Goal: Task Accomplishment & Management: Manage account settings

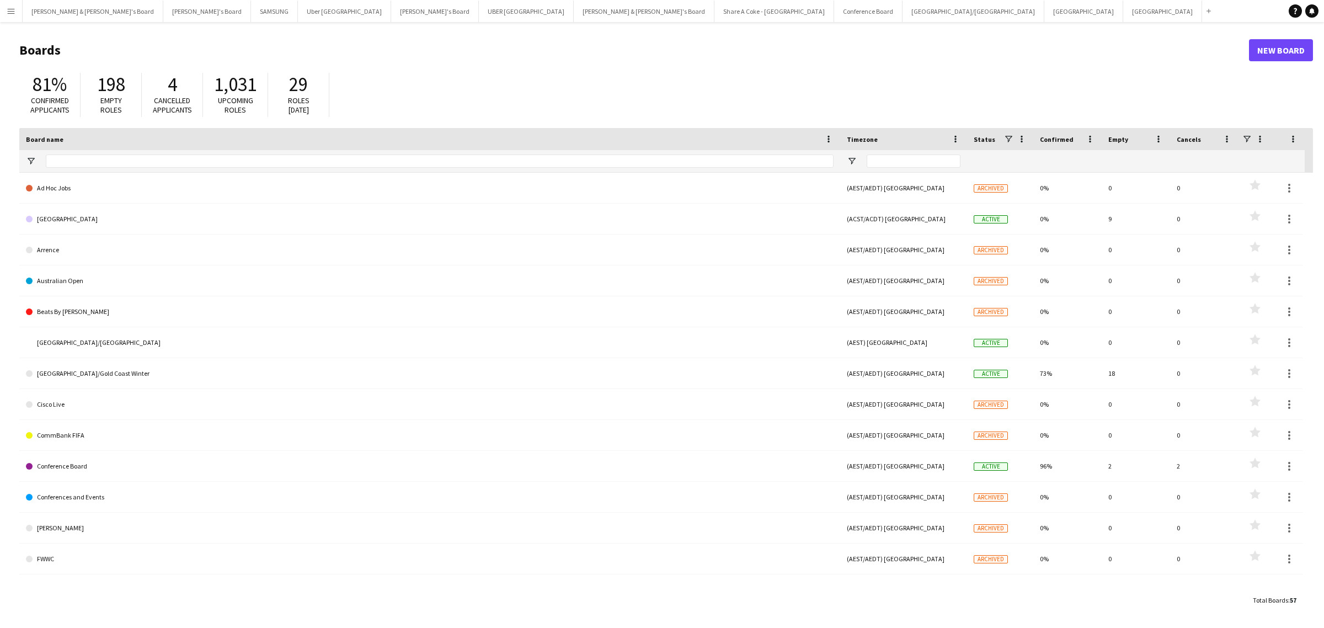
click at [14, 7] on app-icon "Menu" at bounding box center [11, 11] width 9 height 9
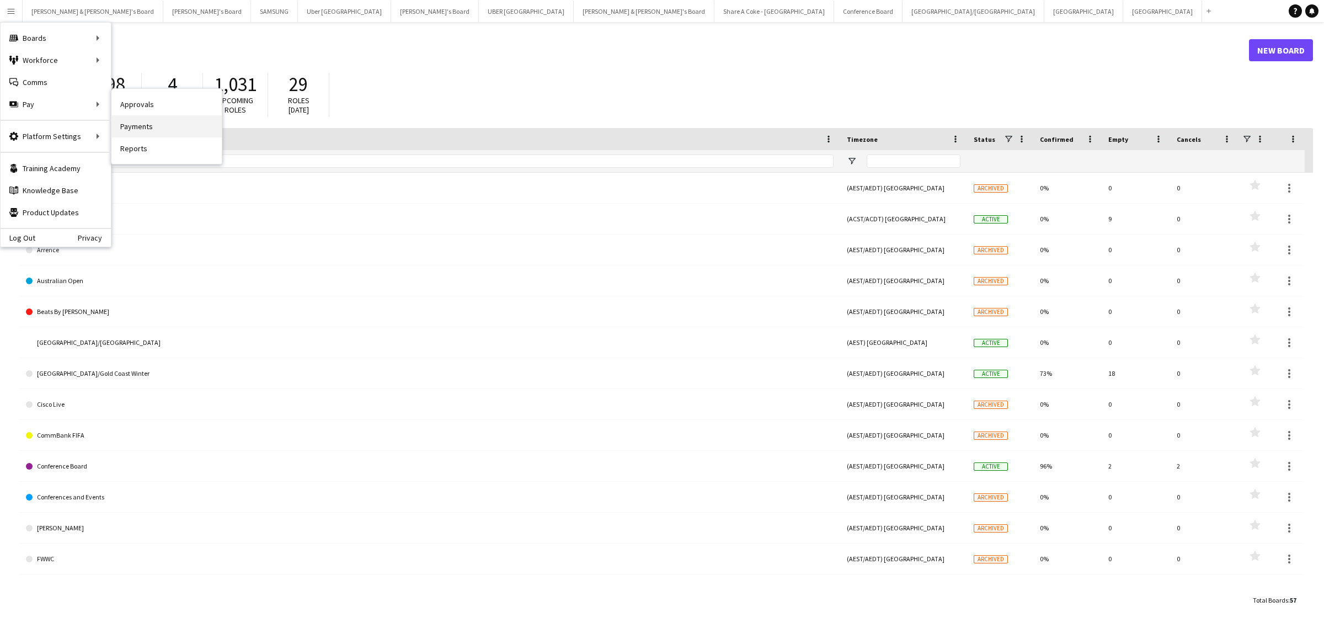
click at [156, 123] on link "Payments" at bounding box center [166, 126] width 110 height 22
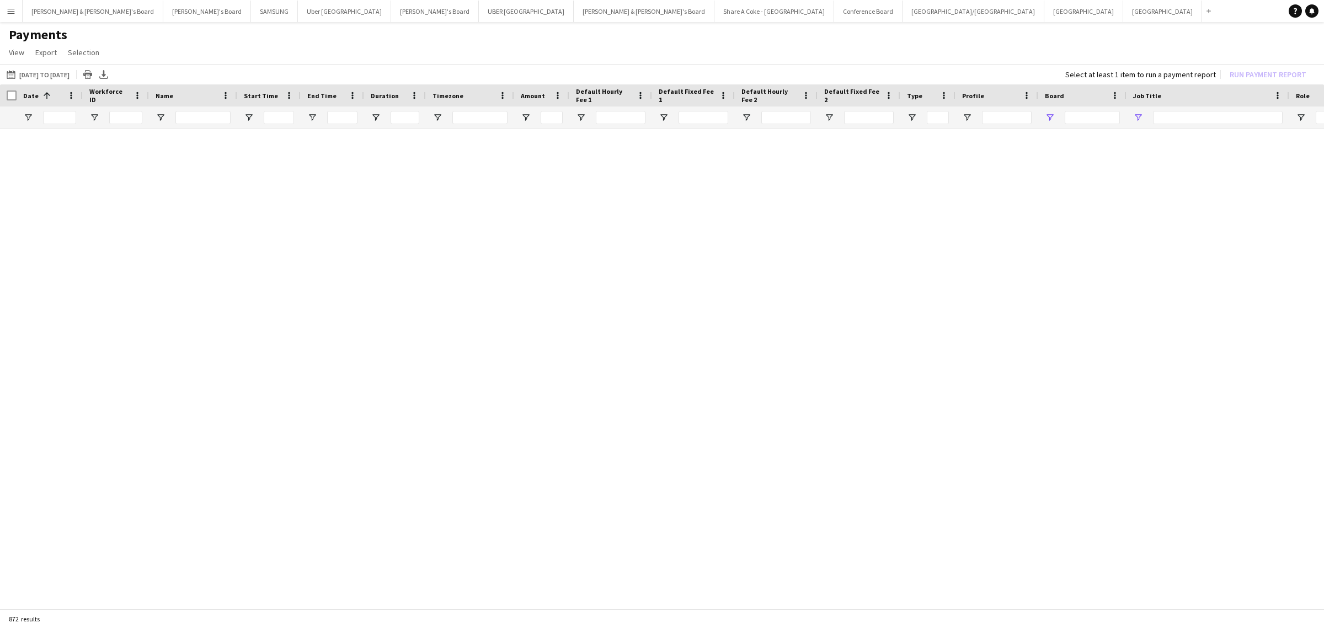
type input "**********"
type input "***"
type input "**********"
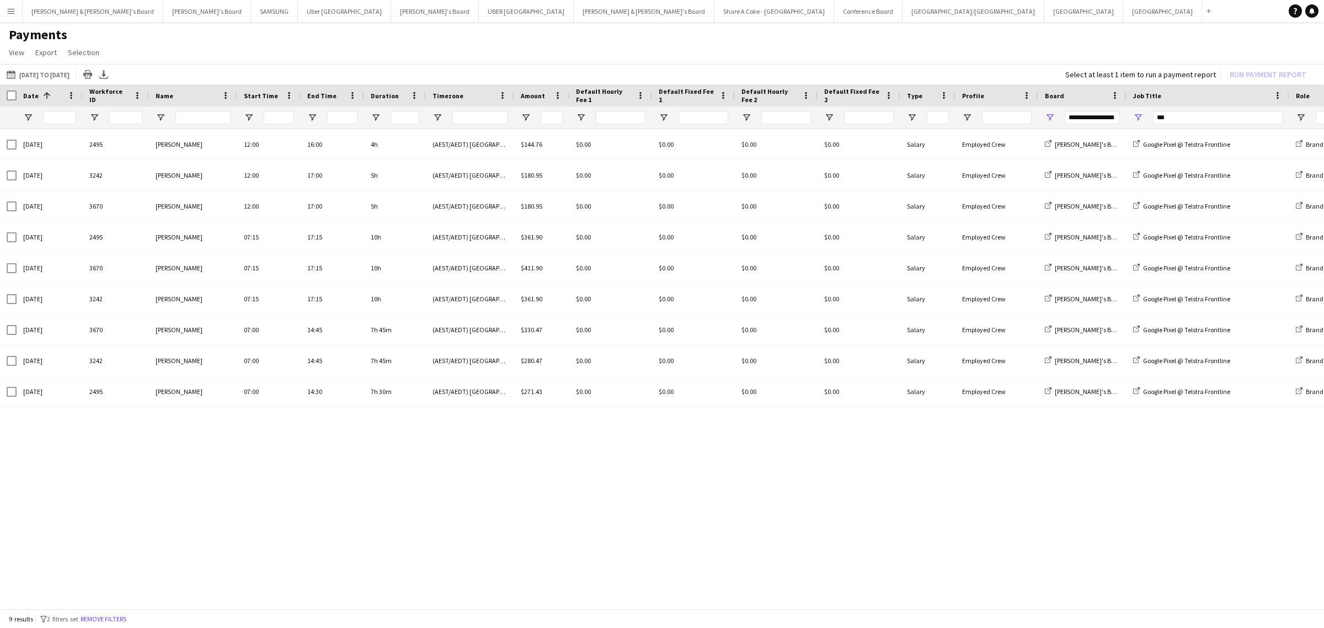
click at [688, 536] on div "25-08-2025 2495 Beatriz Barreto 12:00 16:00 4h (AEST/AEDT) Sydney $144.76 $0.00…" at bounding box center [662, 364] width 1324 height 471
click at [1053, 114] on span "Open Filter Menu" at bounding box center [1050, 118] width 10 height 10
click at [1176, 118] on input "***" at bounding box center [1218, 117] width 130 height 13
drag, startPoint x: 1173, startPoint y: 117, endPoint x: 1136, endPoint y: 119, distance: 37.0
click at [1136, 119] on div "***" at bounding box center [1207, 117] width 163 height 22
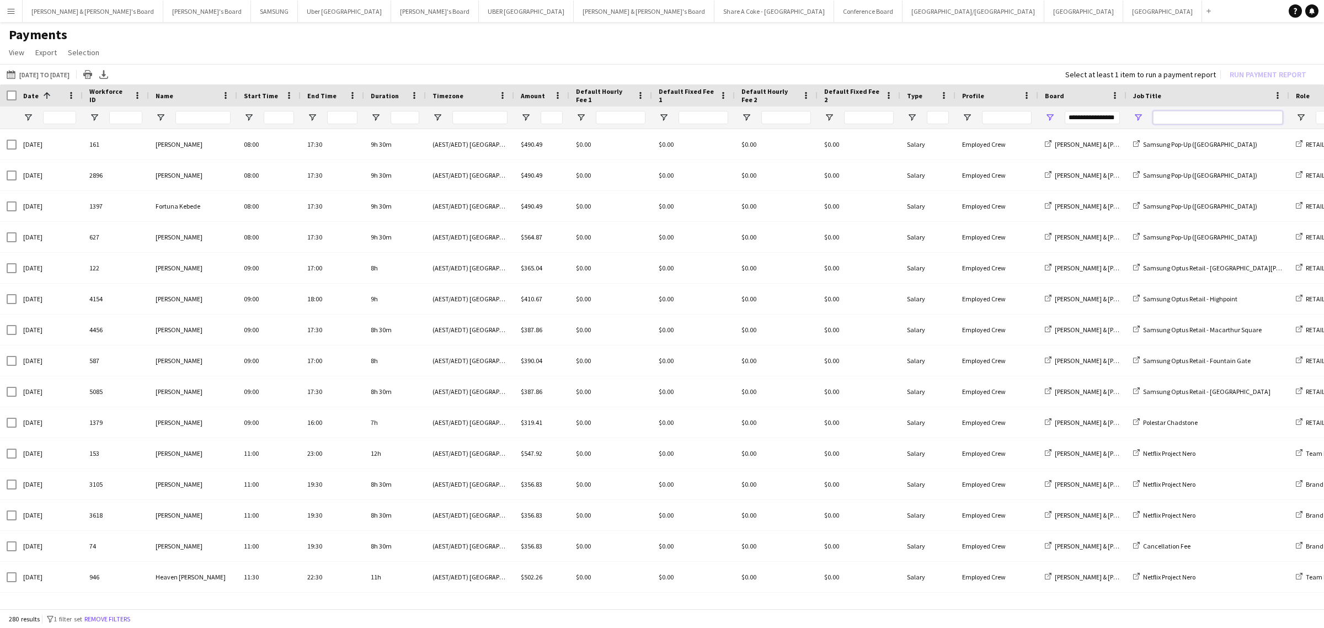
type input "**********"
click at [1051, 116] on span "Open Filter Menu" at bounding box center [1050, 118] width 10 height 10
click at [1196, 119] on input "Job Title Filter Input" at bounding box center [1218, 117] width 130 height 13
click at [1046, 113] on span "Open Filter Menu" at bounding box center [1050, 118] width 10 height 10
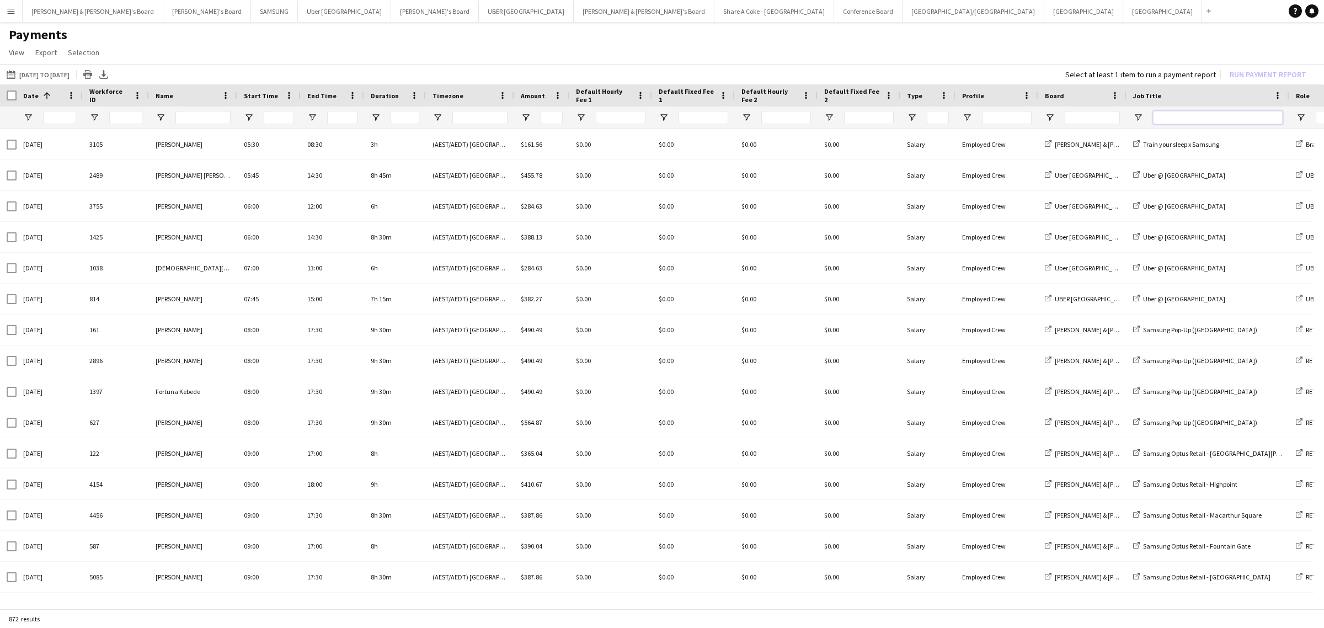
click at [1190, 115] on input "Job Title Filter Input" at bounding box center [1218, 117] width 130 height 13
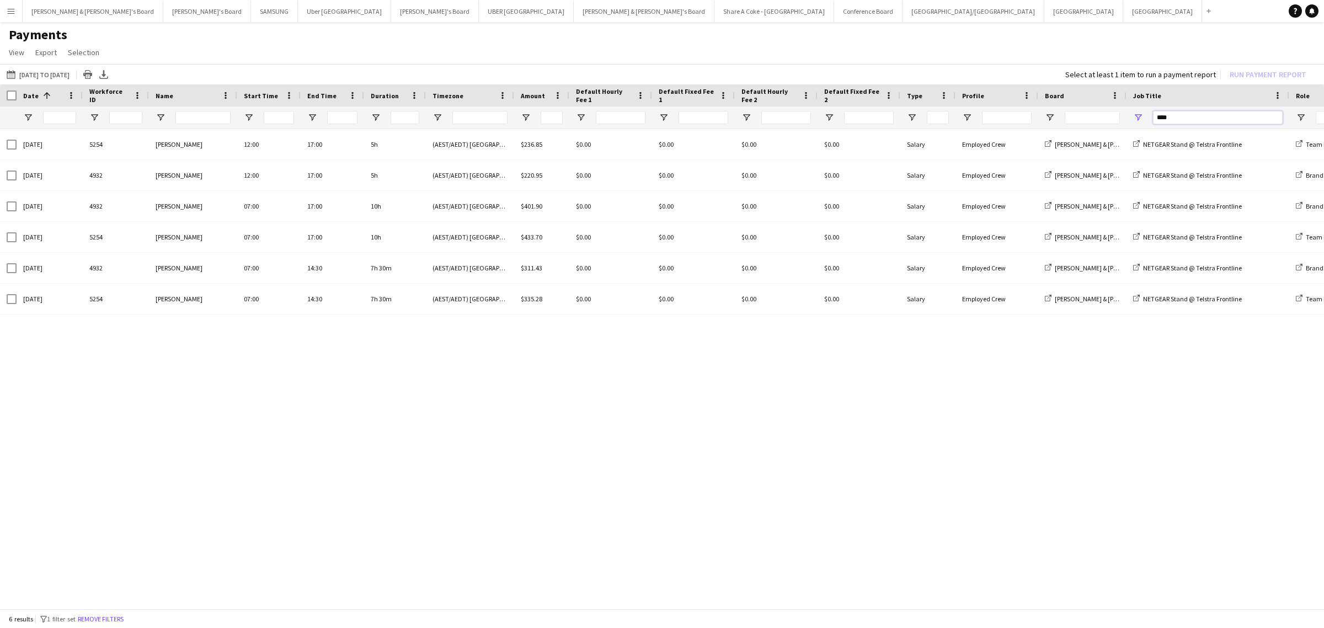
drag, startPoint x: 1198, startPoint y: 115, endPoint x: 1129, endPoint y: 118, distance: 68.5
click at [1129, 118] on div "****" at bounding box center [1207, 117] width 163 height 22
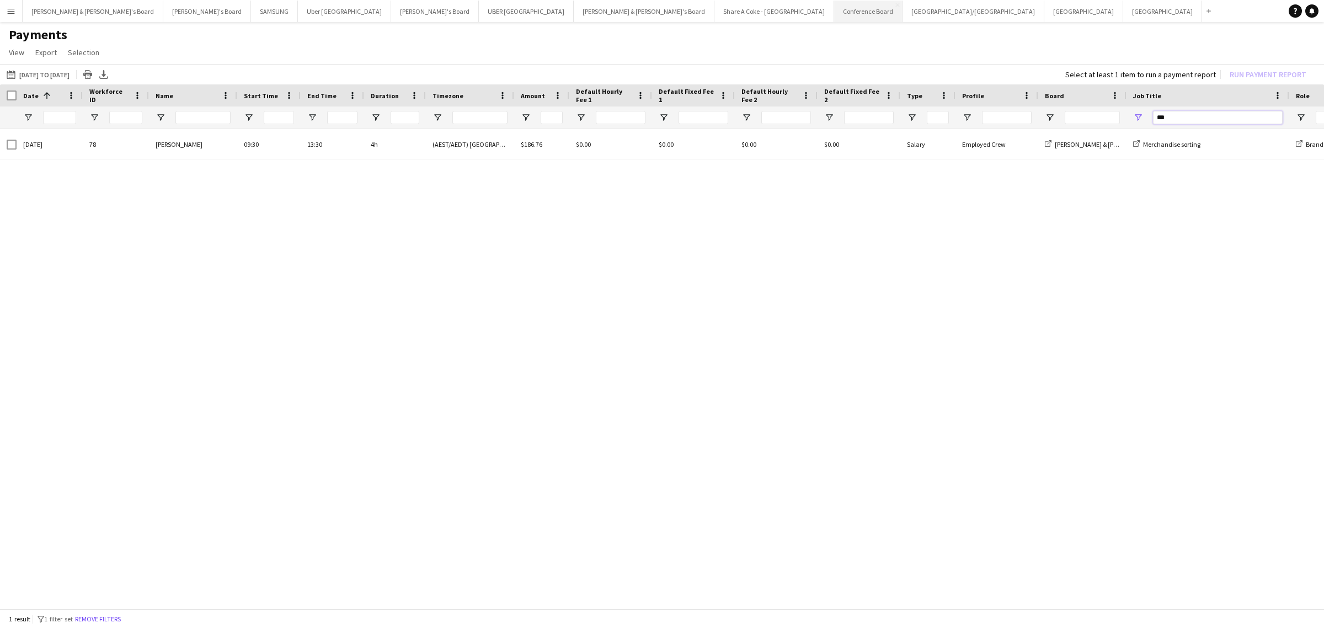
type input "***"
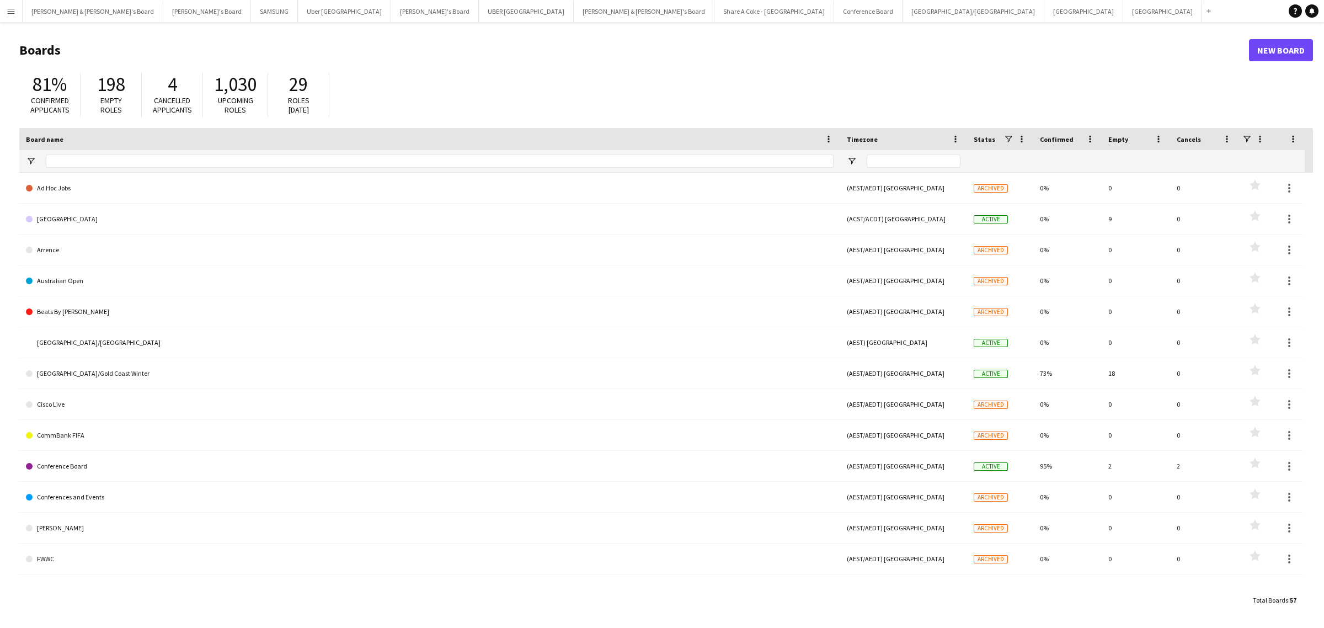
click at [14, 9] on app-icon "Menu" at bounding box center [11, 11] width 9 height 9
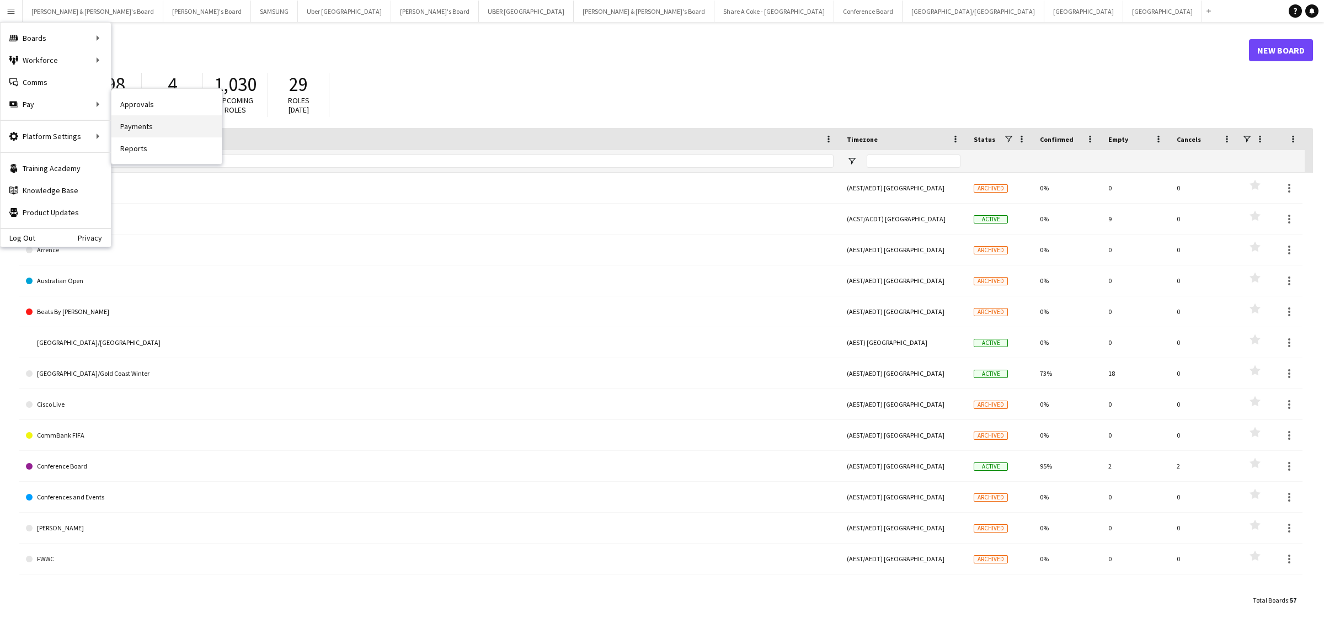
click at [164, 125] on link "Payments" at bounding box center [166, 126] width 110 height 22
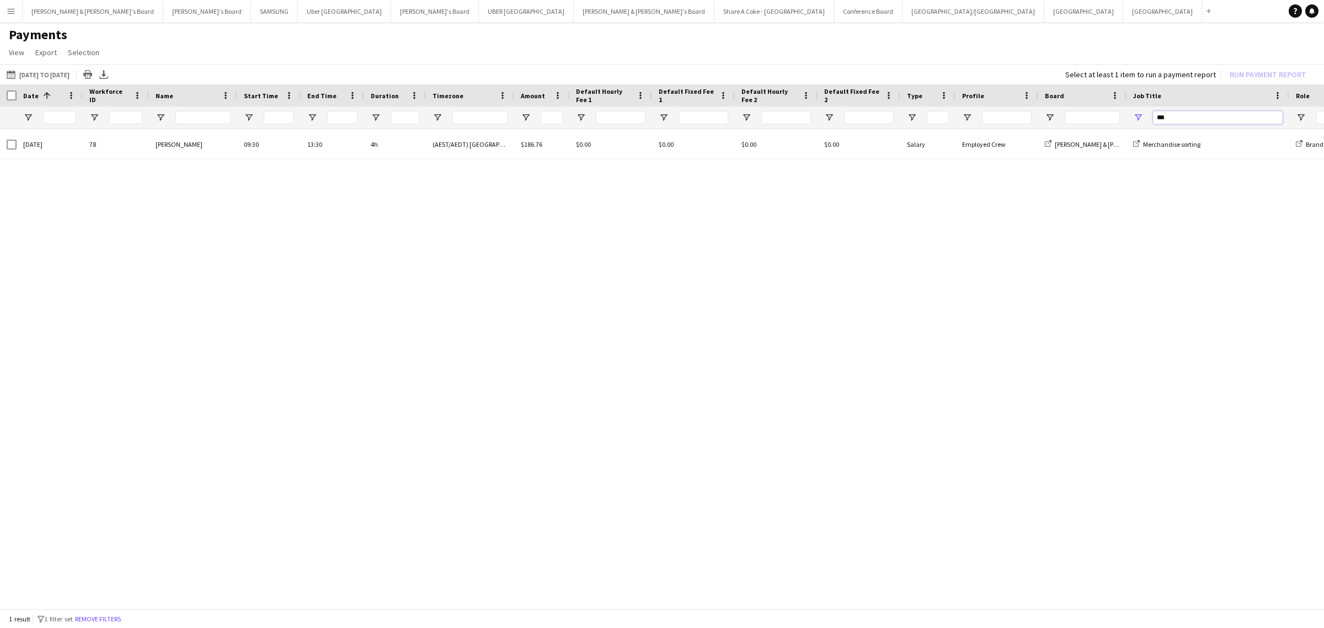
drag, startPoint x: 1203, startPoint y: 121, endPoint x: 1096, endPoint y: 120, distance: 106.5
click at [1096, 120] on div "***" at bounding box center [948, 117] width 1896 height 22
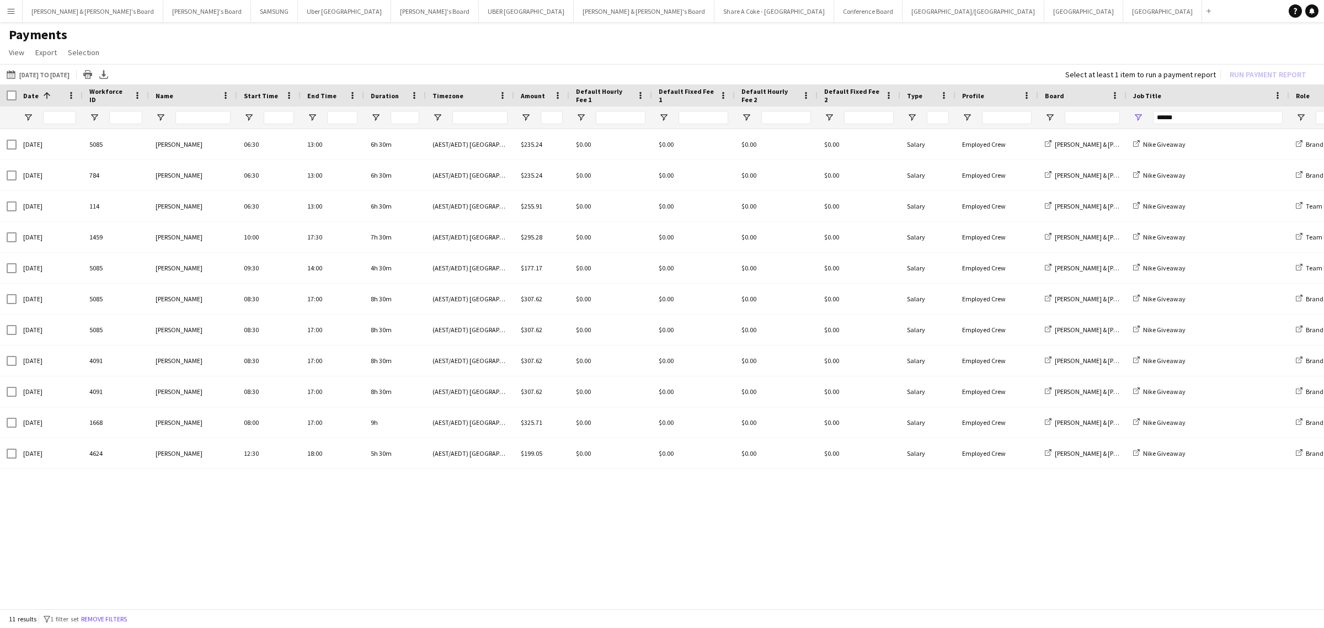
click at [4, 97] on div at bounding box center [8, 95] width 17 height 22
drag, startPoint x: 1194, startPoint y: 120, endPoint x: 1122, endPoint y: 125, distance: 73.0
click at [1122, 125] on div at bounding box center [948, 117] width 1896 height 22
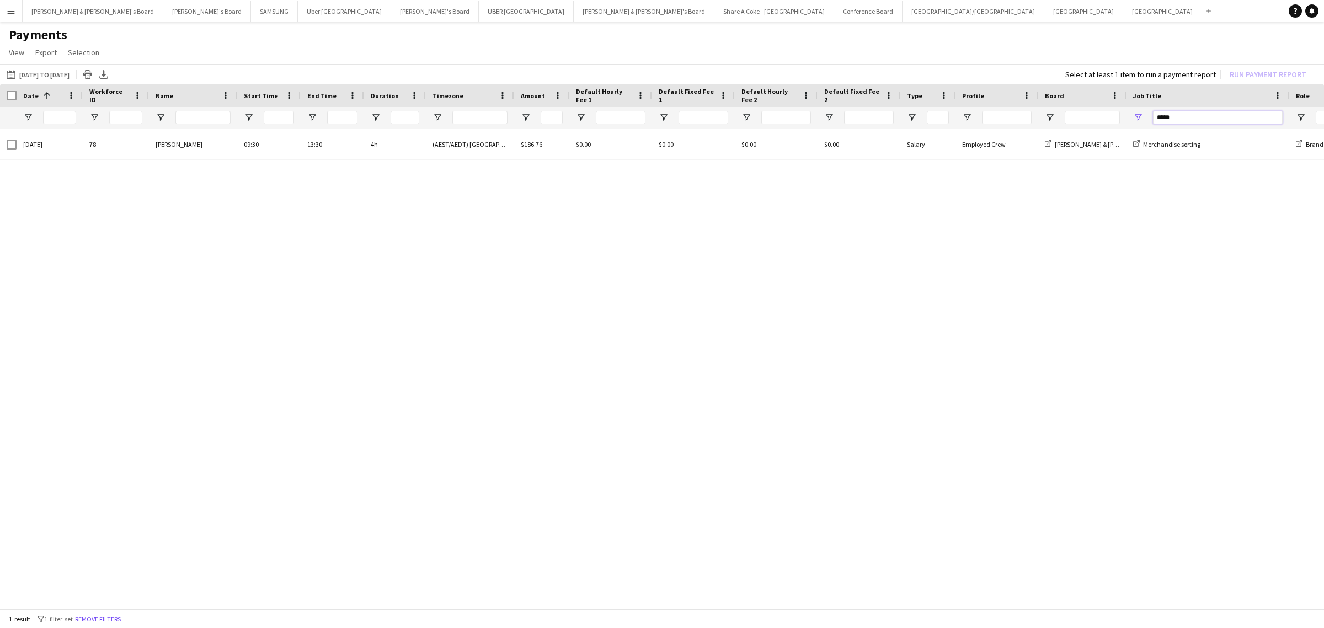
drag, startPoint x: 1179, startPoint y: 120, endPoint x: 1113, endPoint y: 113, distance: 67.1
click at [1113, 113] on div at bounding box center [948, 117] width 1896 height 22
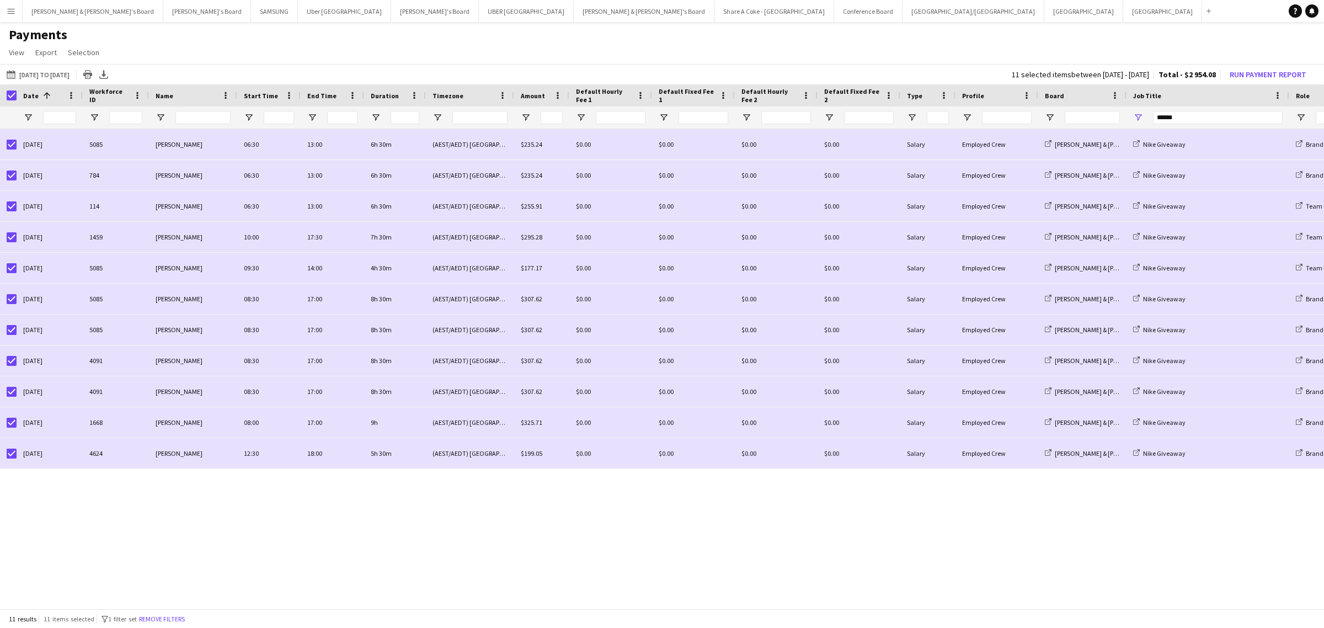
click at [17, 97] on div "Date 1" at bounding box center [50, 95] width 66 height 22
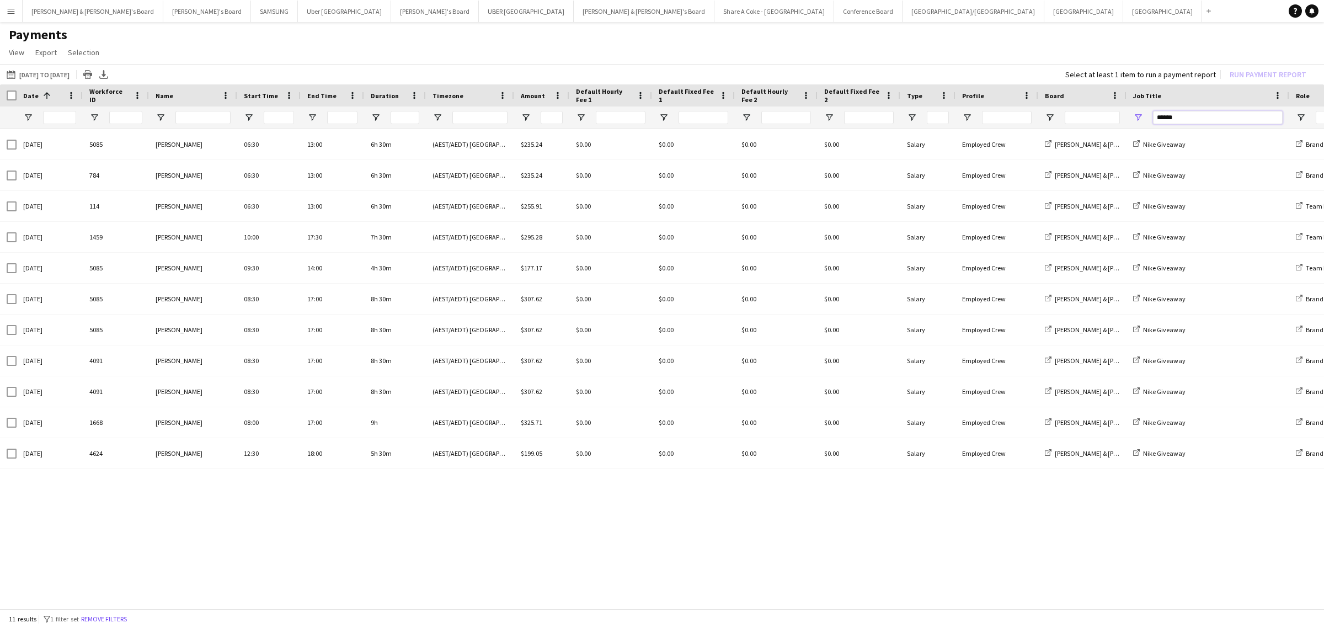
drag, startPoint x: 1204, startPoint y: 122, endPoint x: 1118, endPoint y: 125, distance: 85.5
click at [1118, 125] on div at bounding box center [948, 117] width 1896 height 22
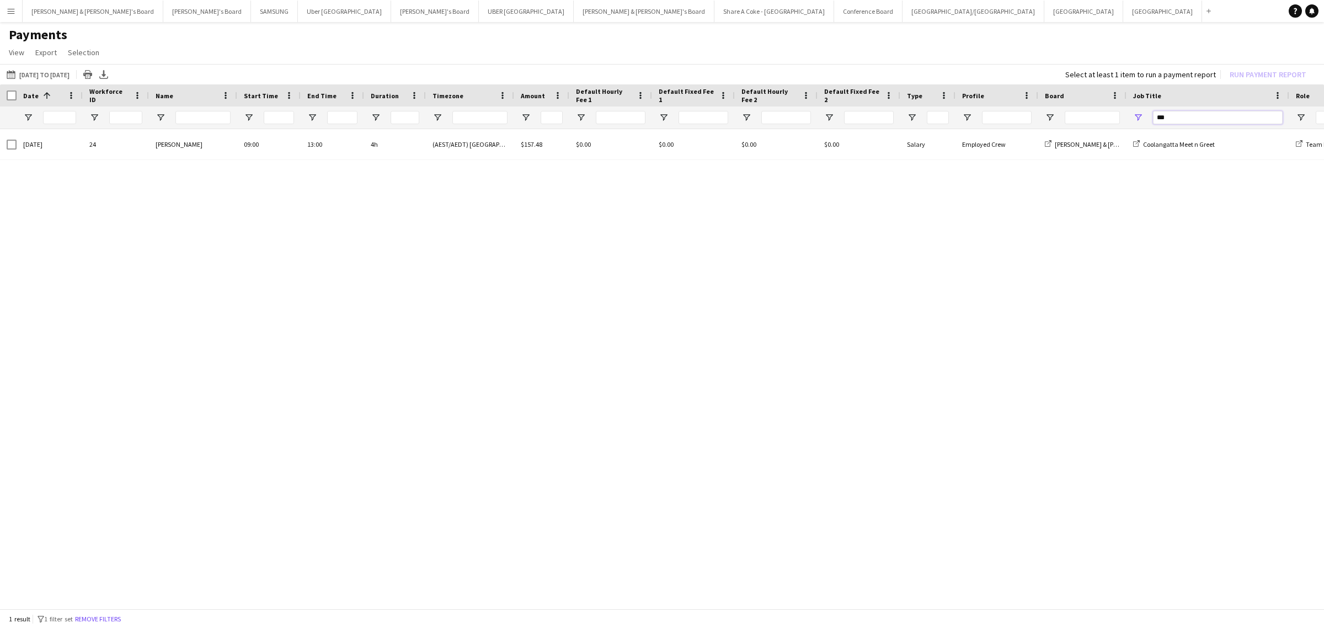
drag, startPoint x: 1179, startPoint y: 117, endPoint x: 1085, endPoint y: 119, distance: 93.8
click at [1085, 119] on div "***" at bounding box center [948, 117] width 1896 height 22
drag, startPoint x: 1182, startPoint y: 119, endPoint x: 1109, endPoint y: 117, distance: 72.8
click at [1109, 117] on div "***" at bounding box center [948, 117] width 1896 height 22
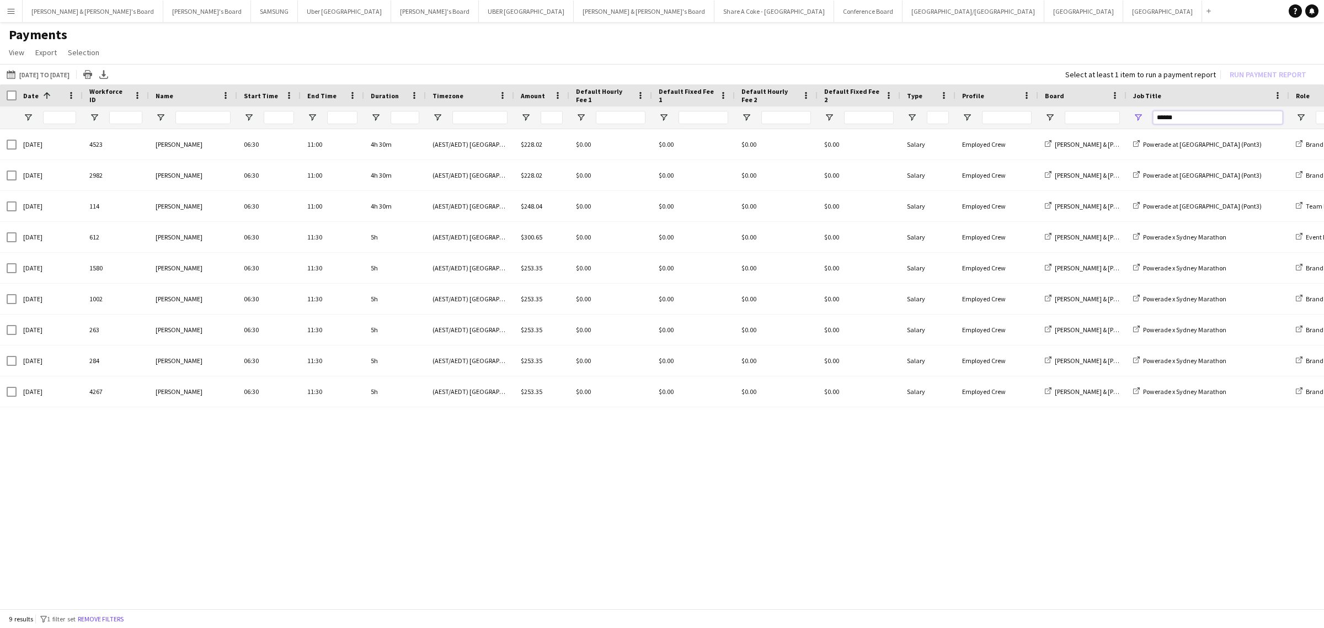
drag, startPoint x: 1198, startPoint y: 115, endPoint x: 1098, endPoint y: 116, distance: 99.9
click at [1098, 116] on div at bounding box center [948, 117] width 1896 height 22
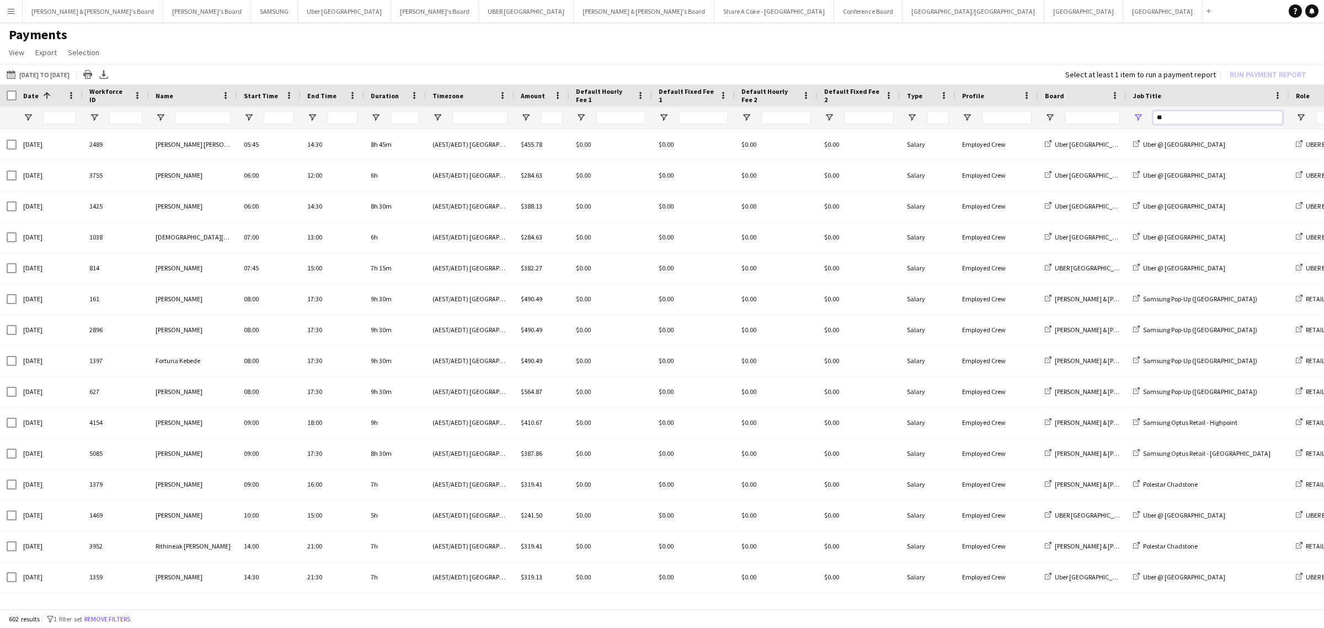
type input "*"
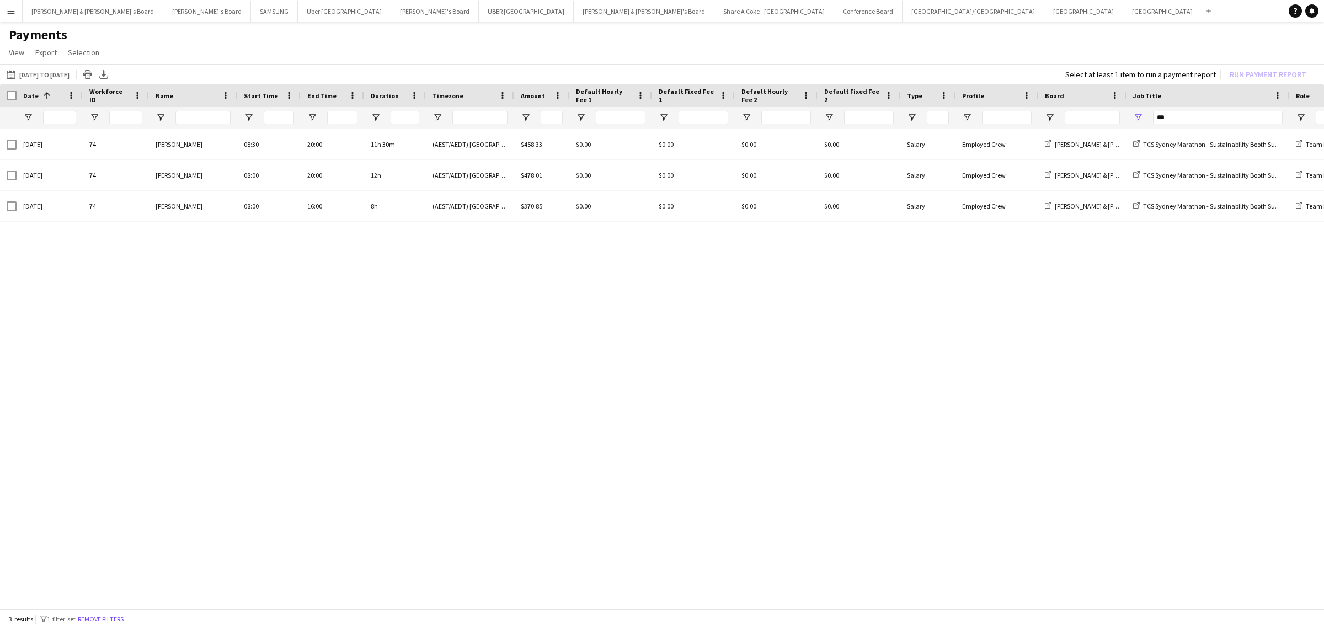
click at [6, 95] on div at bounding box center [8, 95] width 17 height 22
drag, startPoint x: 1195, startPoint y: 116, endPoint x: 1043, endPoint y: 133, distance: 152.7
click at [1044, 133] on div "Date 1 Workforce ID Name" at bounding box center [662, 347] width 1324 height 526
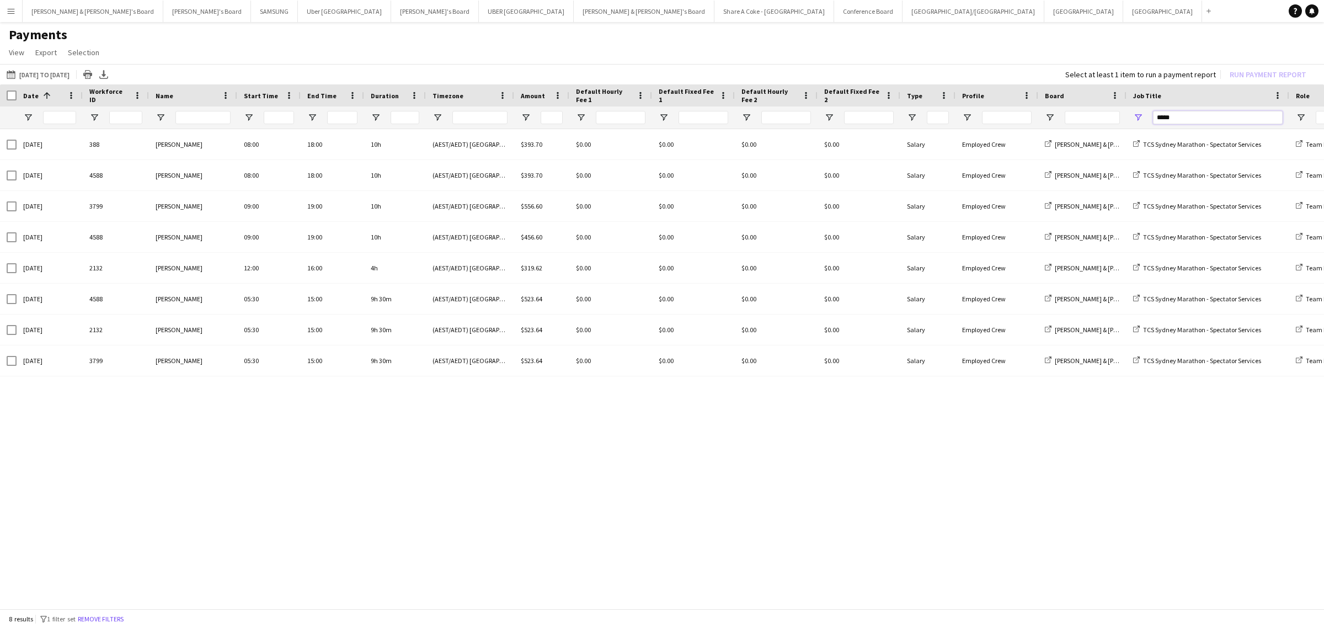
drag, startPoint x: 1182, startPoint y: 119, endPoint x: 1113, endPoint y: 126, distance: 69.3
click at [1113, 126] on div at bounding box center [948, 117] width 1896 height 22
drag, startPoint x: 1189, startPoint y: 120, endPoint x: 1096, endPoint y: 120, distance: 93.2
click at [1096, 120] on div at bounding box center [948, 117] width 1896 height 22
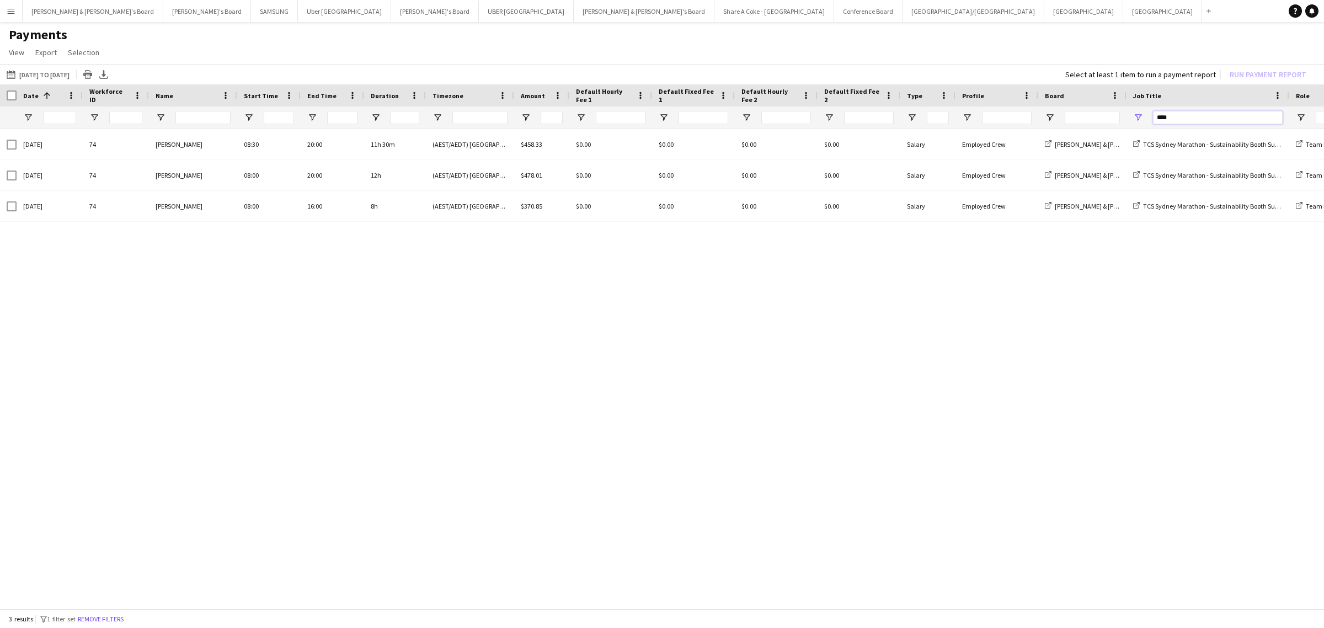
drag, startPoint x: 1195, startPoint y: 122, endPoint x: 1072, endPoint y: 127, distance: 123.1
click at [1072, 127] on div "****" at bounding box center [948, 117] width 1896 height 22
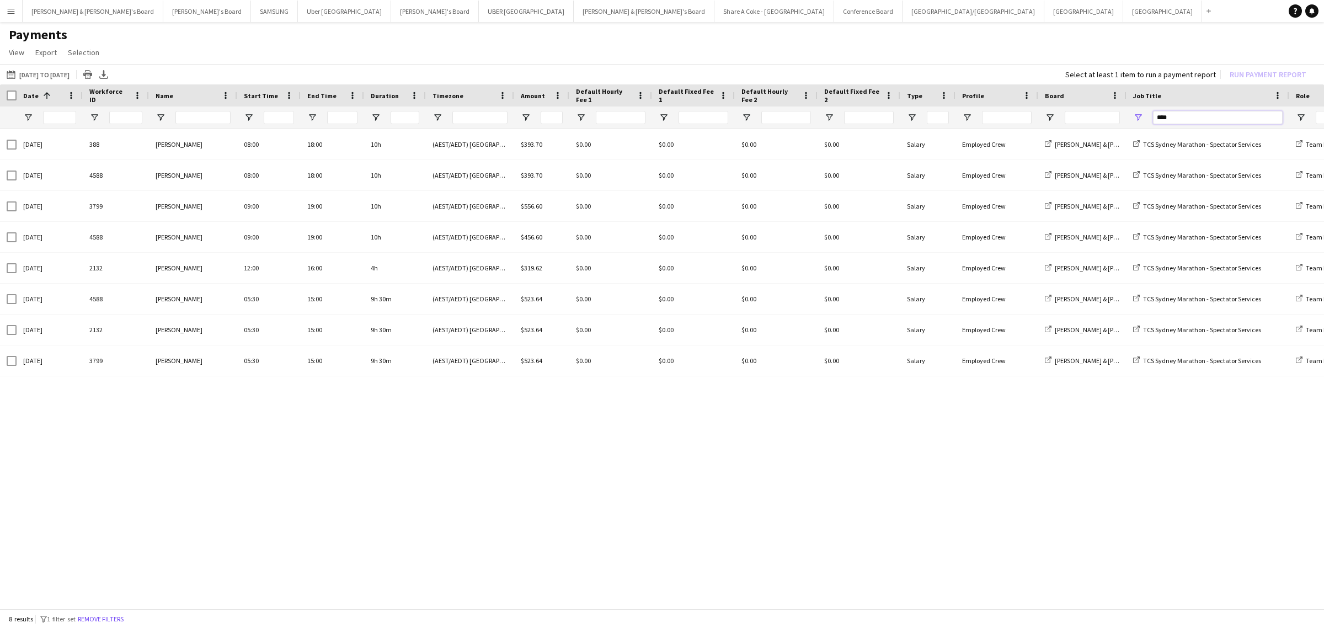
type input "****"
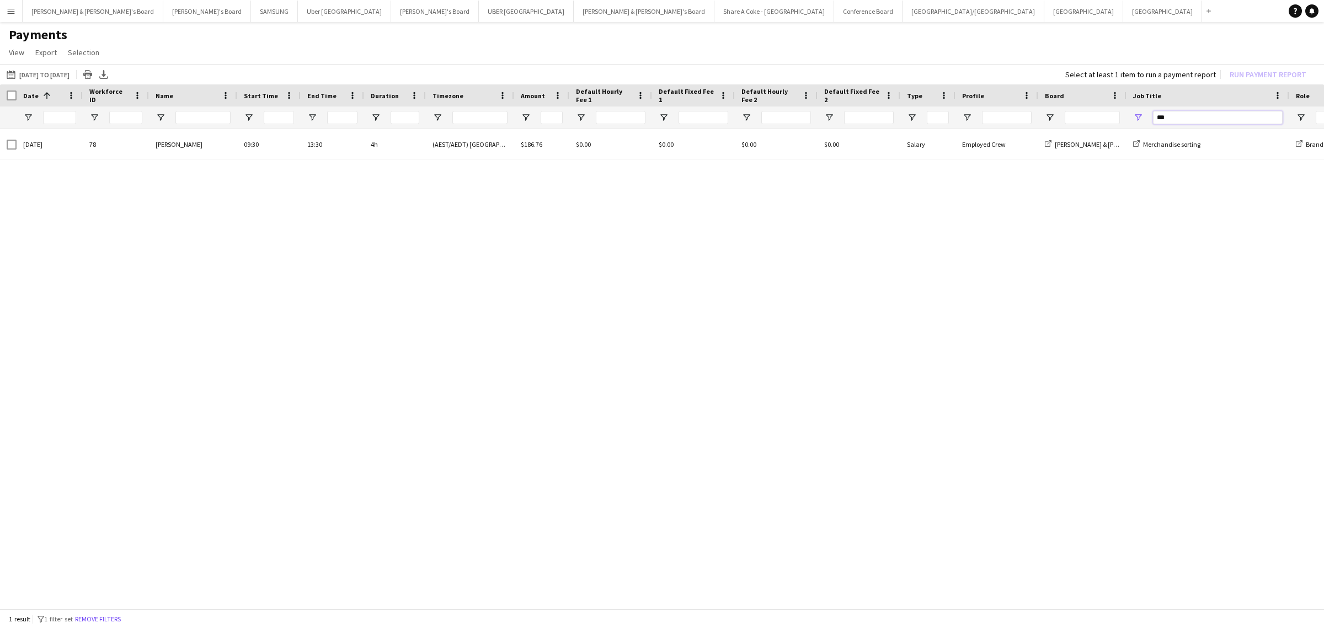
drag, startPoint x: 1187, startPoint y: 119, endPoint x: 1090, endPoint y: 121, distance: 97.1
click at [1091, 121] on div "***" at bounding box center [948, 117] width 1896 height 22
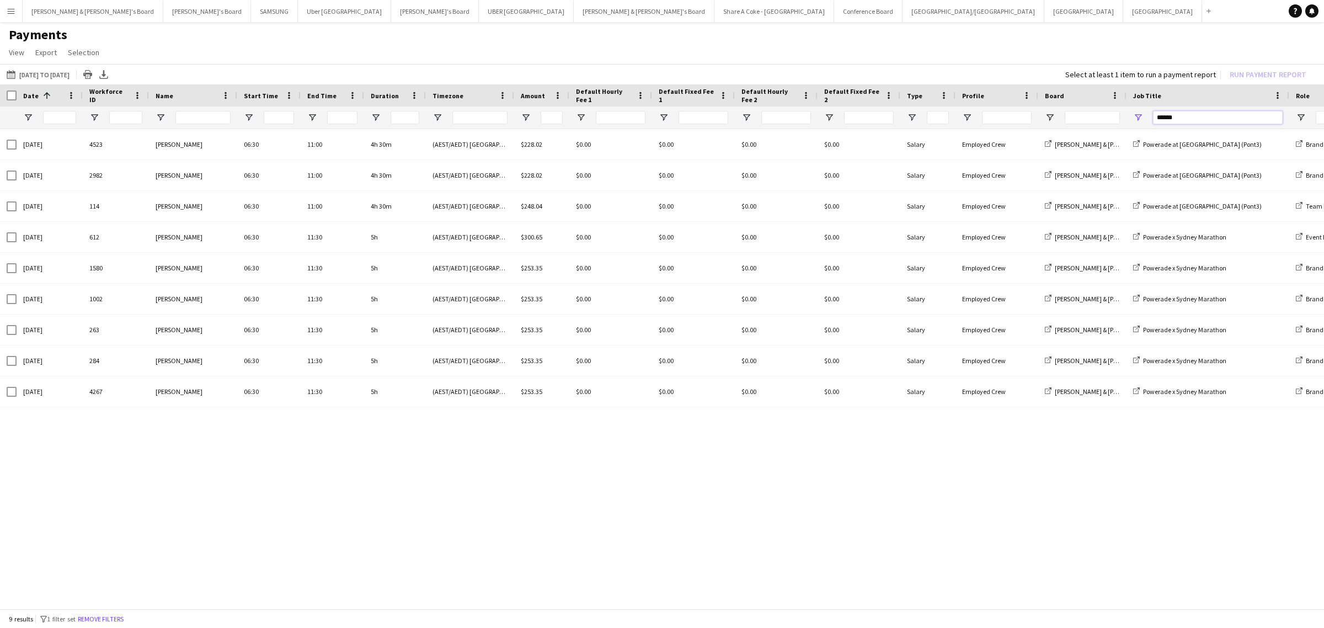
drag, startPoint x: 1190, startPoint y: 120, endPoint x: 1103, endPoint y: 125, distance: 86.7
click at [1103, 125] on div at bounding box center [948, 117] width 1896 height 22
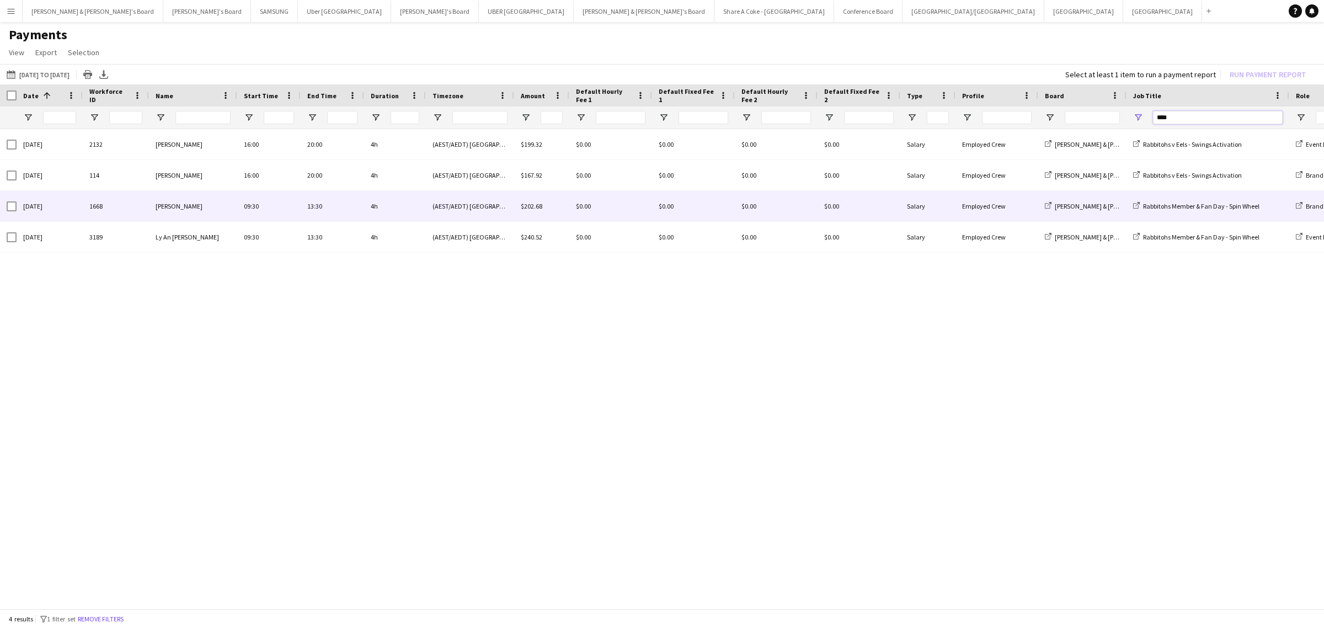
type input "****"
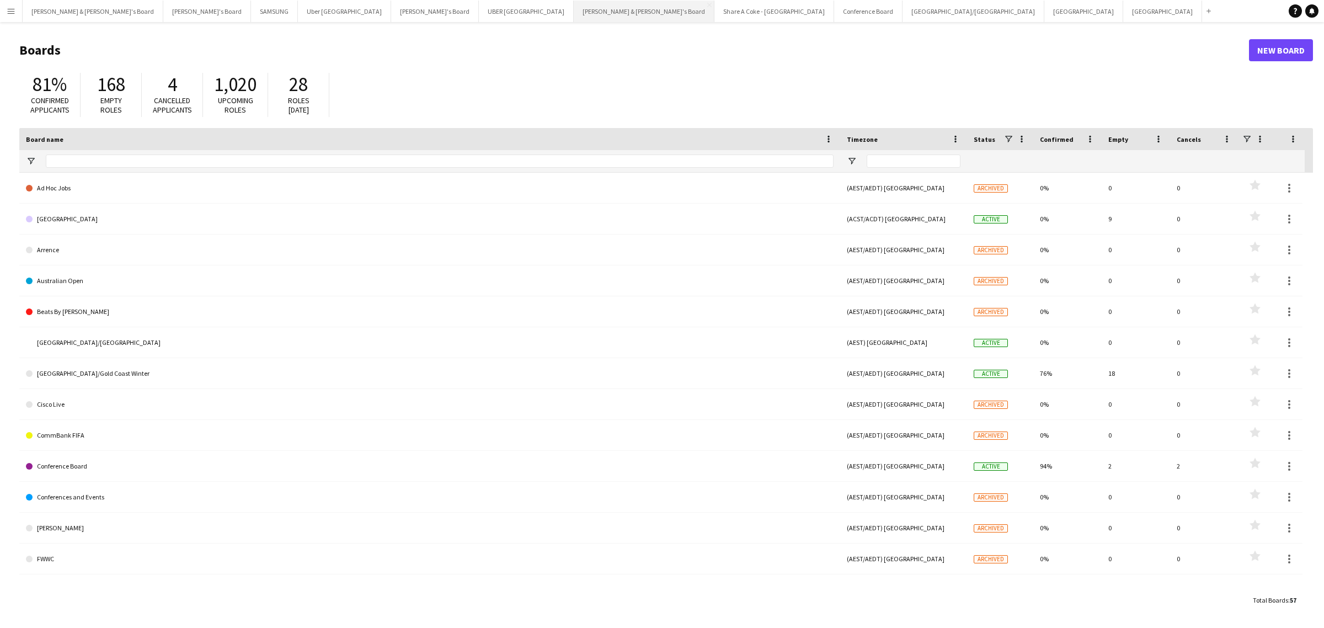
click at [574, 12] on button "[PERSON_NAME] & [PERSON_NAME]'s Board Close" at bounding box center [644, 12] width 141 height 22
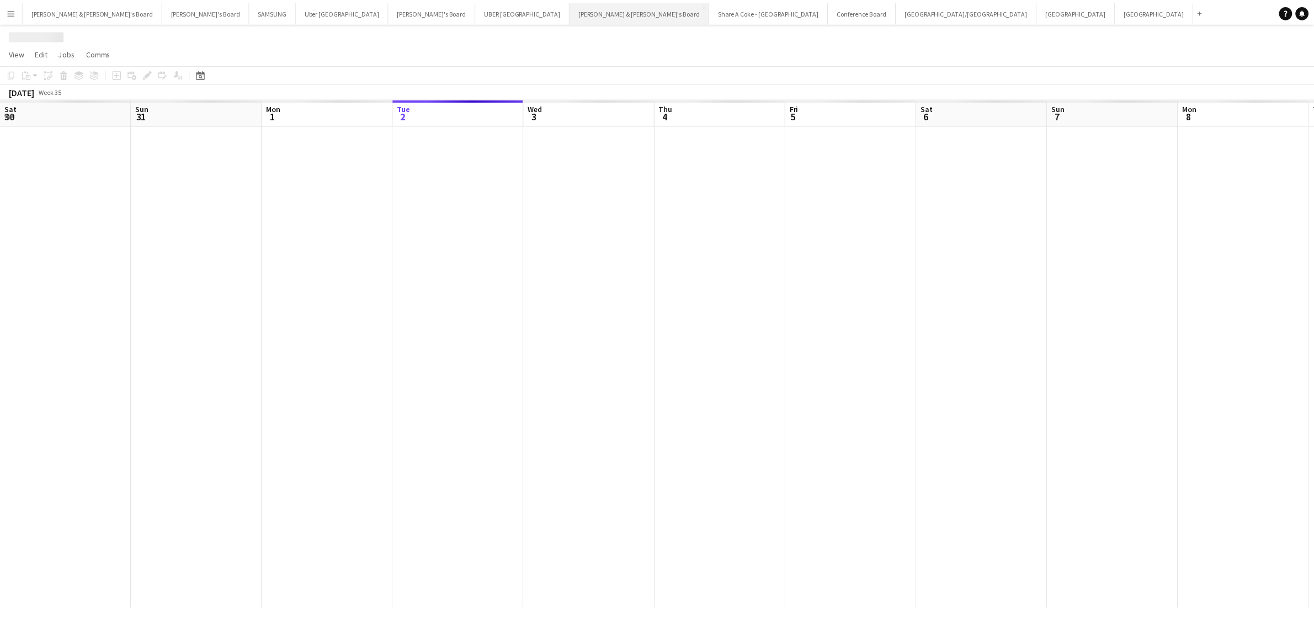
scroll to position [0, 263]
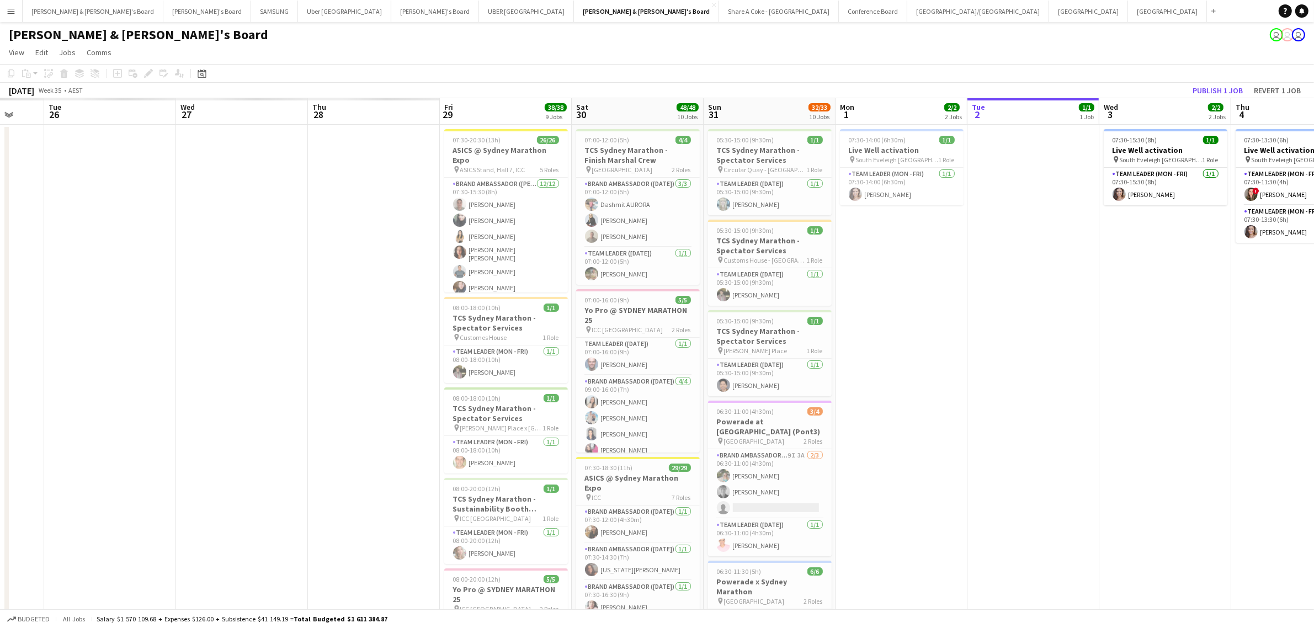
drag, startPoint x: 244, startPoint y: 395, endPoint x: 949, endPoint y: 335, distance: 707.5
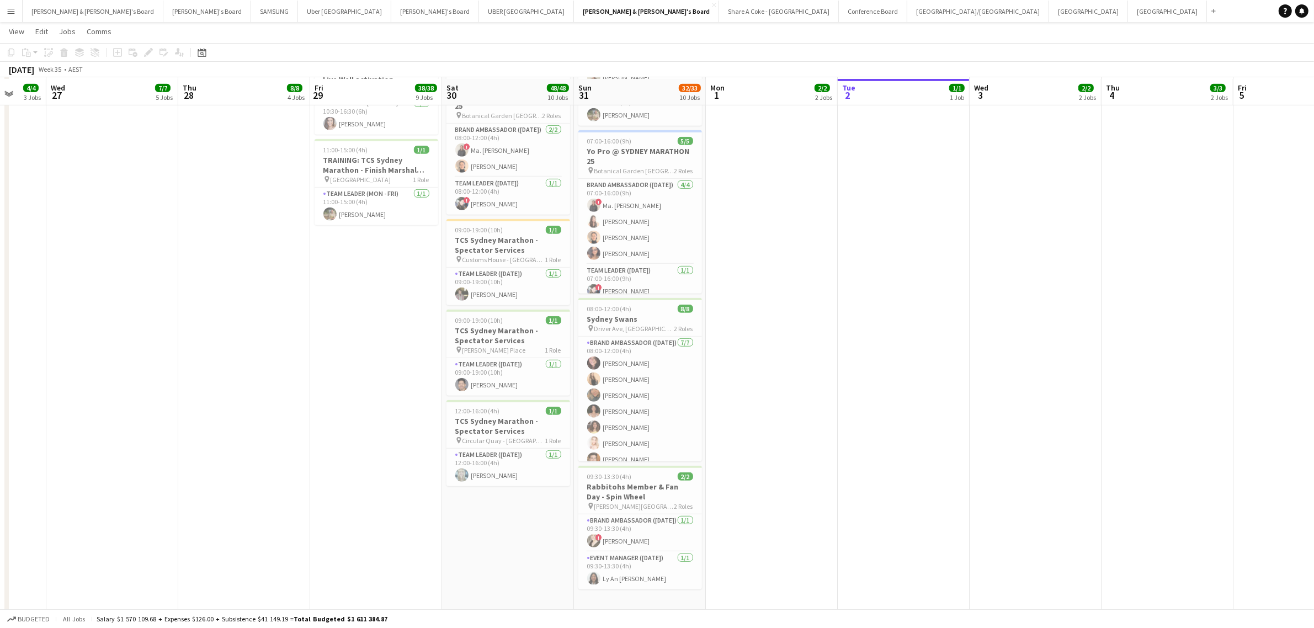
scroll to position [759, 0]
click at [486, 420] on h3 "TCS Sydney Marathon - Spectator Services" at bounding box center [508, 424] width 124 height 20
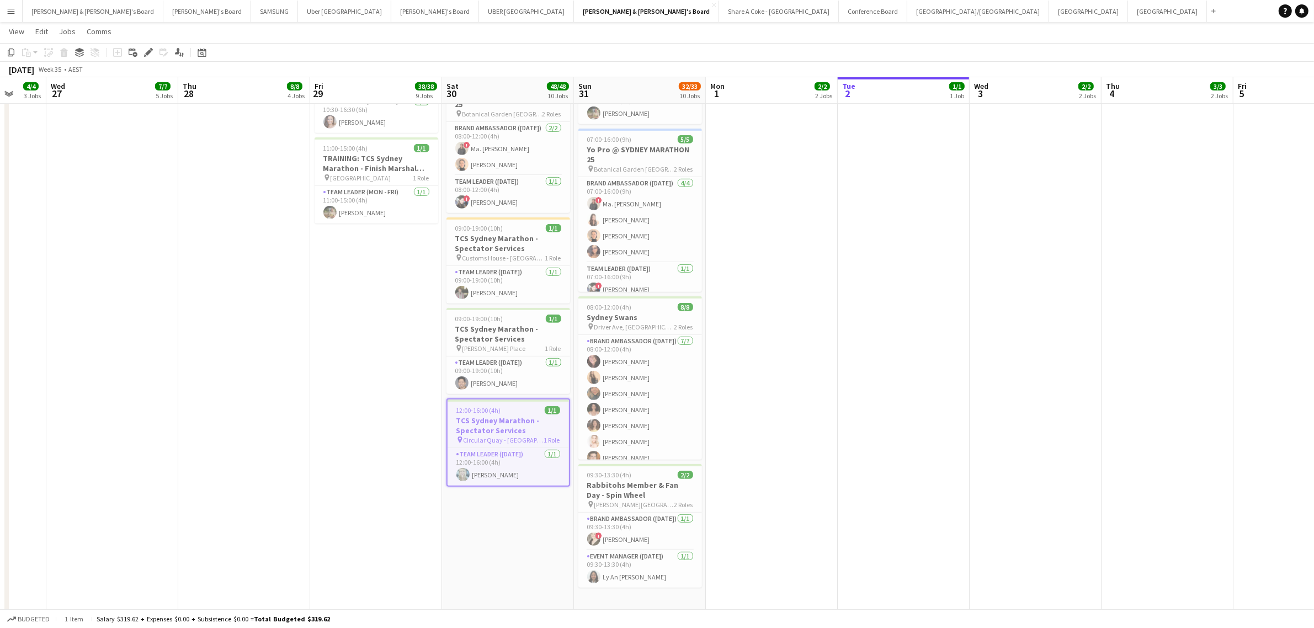
click at [500, 424] on h3 "TCS Sydney Marathon - Spectator Services" at bounding box center [507, 425] width 121 height 20
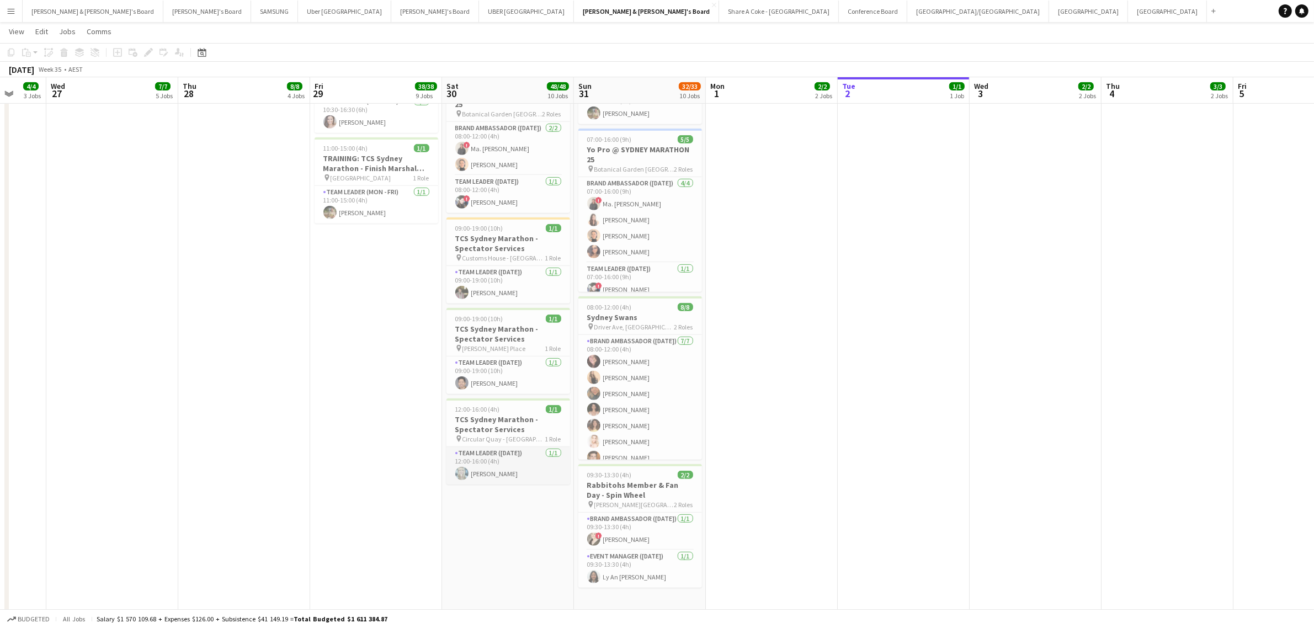
click at [490, 460] on app-card-role "Team Leader (Saturday) 1/1 12:00-16:00 (4h) Brittany Smith" at bounding box center [508, 466] width 124 height 38
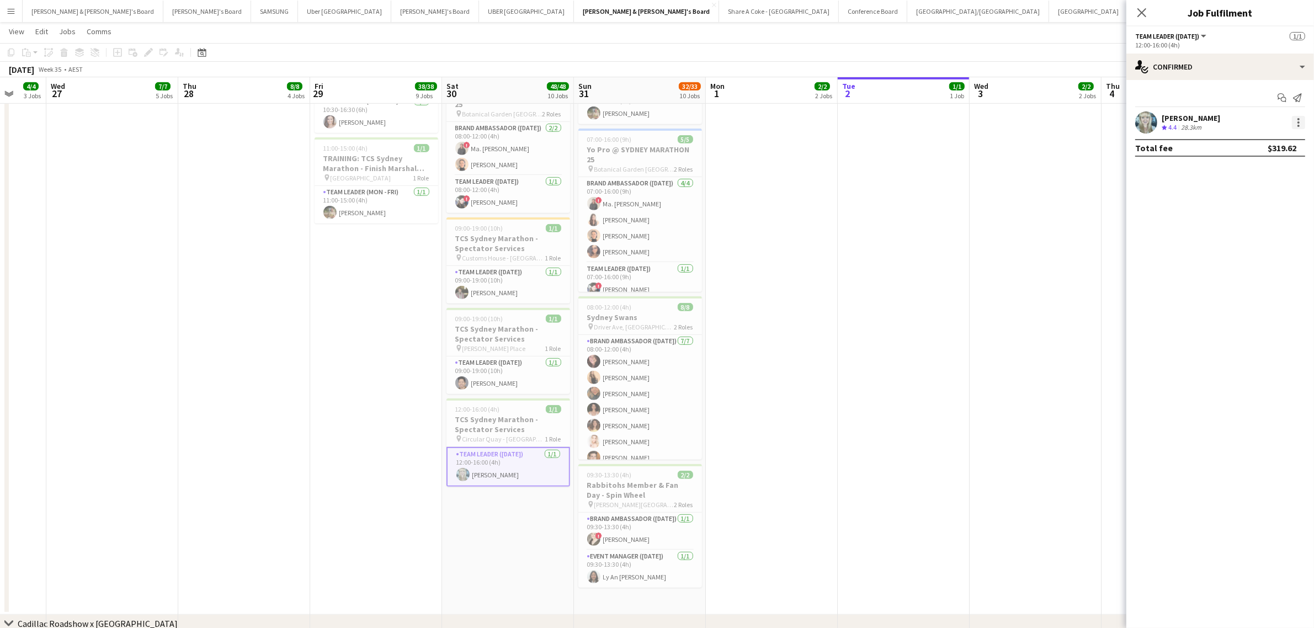
click at [1294, 120] on div at bounding box center [1297, 122] width 13 height 13
click at [1280, 141] on span "Edit fee" at bounding box center [1262, 143] width 68 height 10
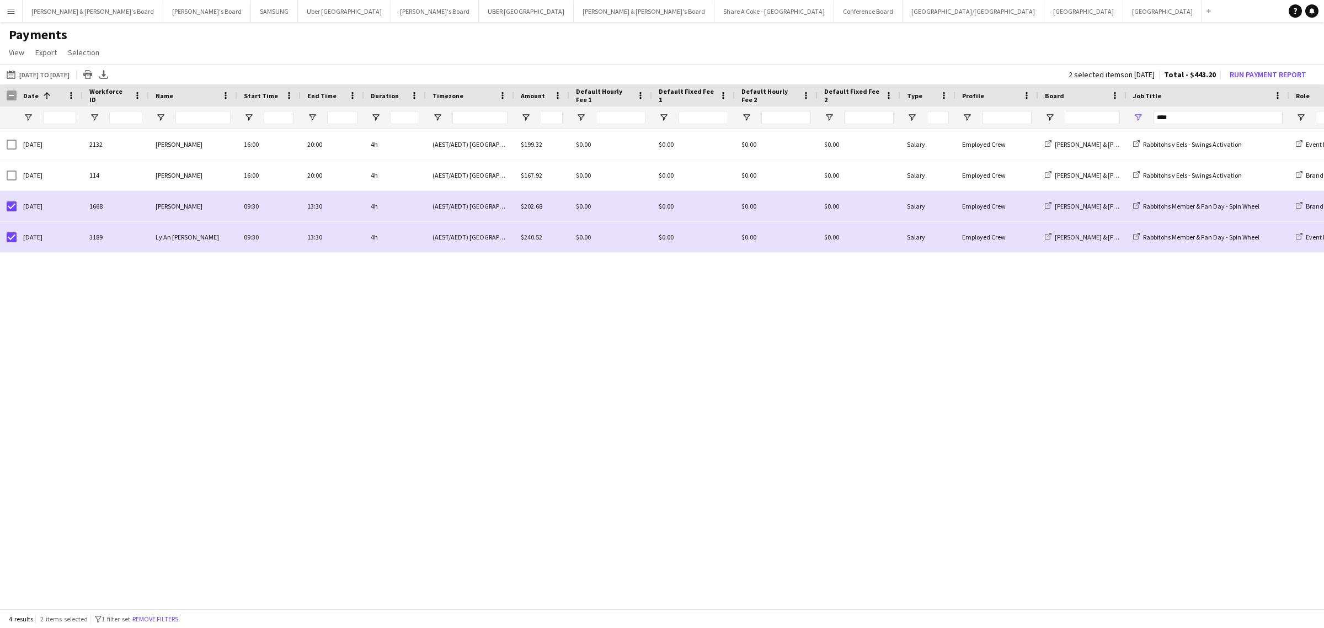
drag, startPoint x: 1190, startPoint y: 109, endPoint x: 1113, endPoint y: 115, distance: 76.9
click at [1113, 115] on div at bounding box center [948, 117] width 1896 height 22
drag, startPoint x: 1195, startPoint y: 114, endPoint x: 1127, endPoint y: 121, distance: 68.8
click at [1127, 121] on div "****" at bounding box center [1207, 117] width 163 height 22
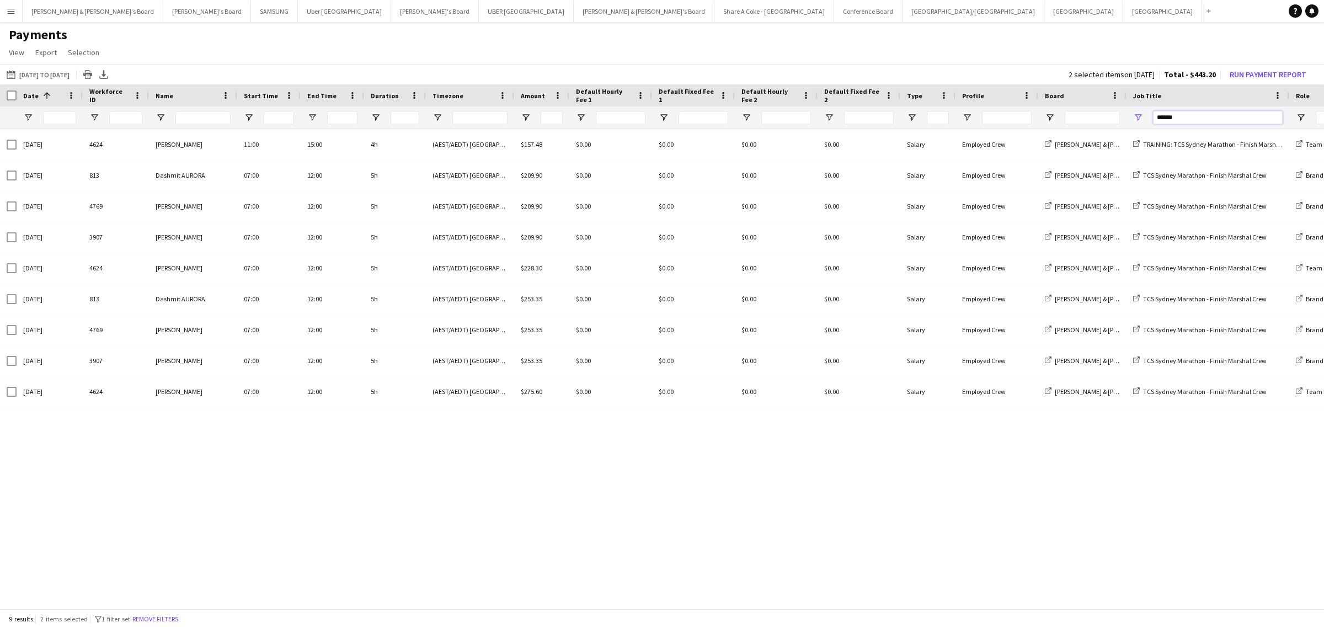
type input "******"
drag, startPoint x: 1184, startPoint y: 119, endPoint x: 1130, endPoint y: 119, distance: 54.6
click at [1130, 119] on div "******" at bounding box center [1207, 117] width 163 height 22
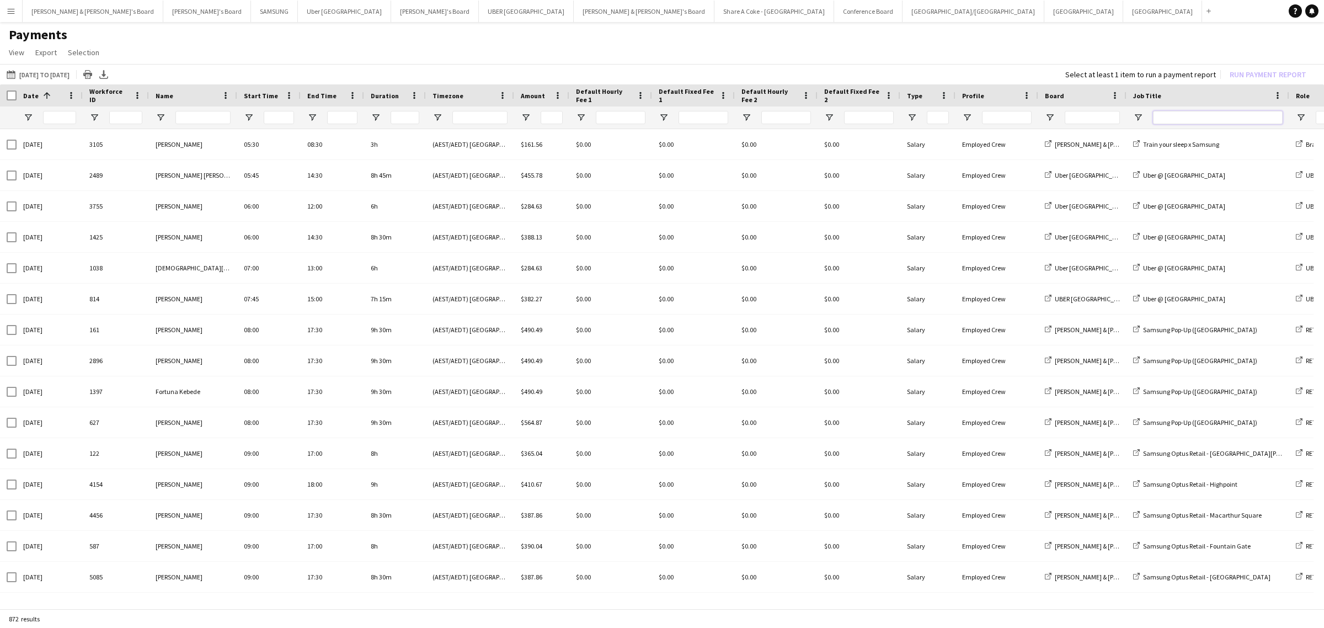
click at [1181, 123] on input "Job Title Filter Input" at bounding box center [1218, 117] width 130 height 13
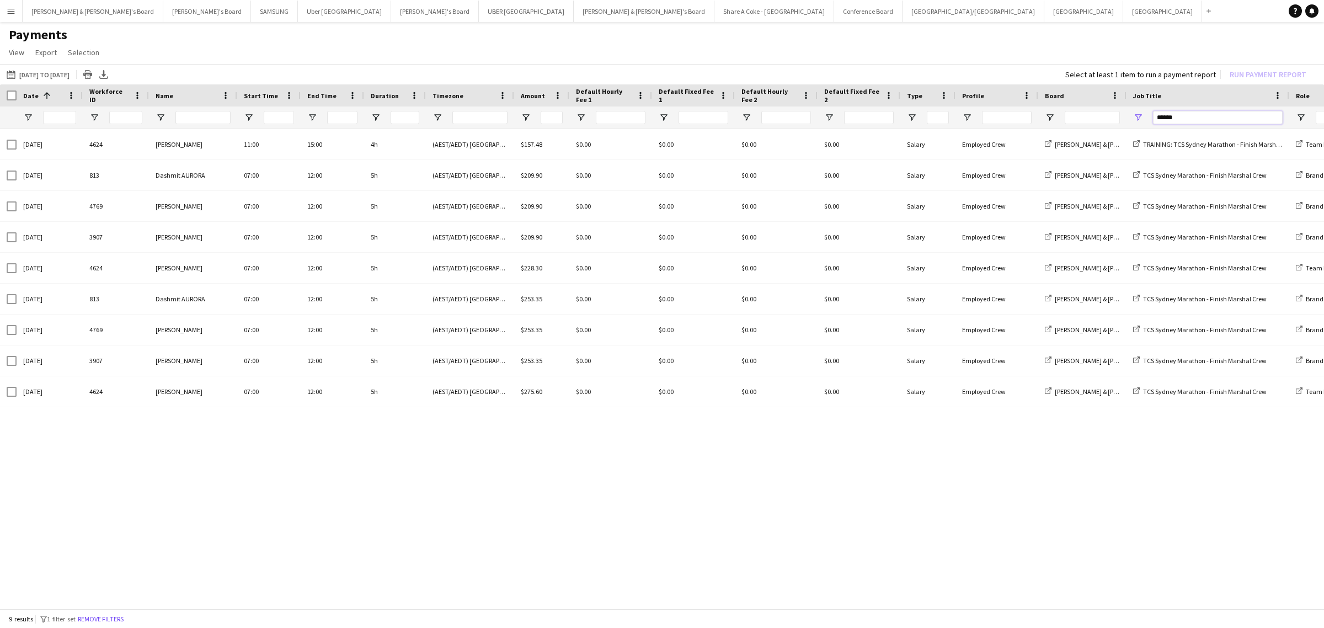
drag, startPoint x: 1181, startPoint y: 120, endPoint x: 1115, endPoint y: 125, distance: 65.3
click at [1115, 125] on div at bounding box center [948, 117] width 1896 height 22
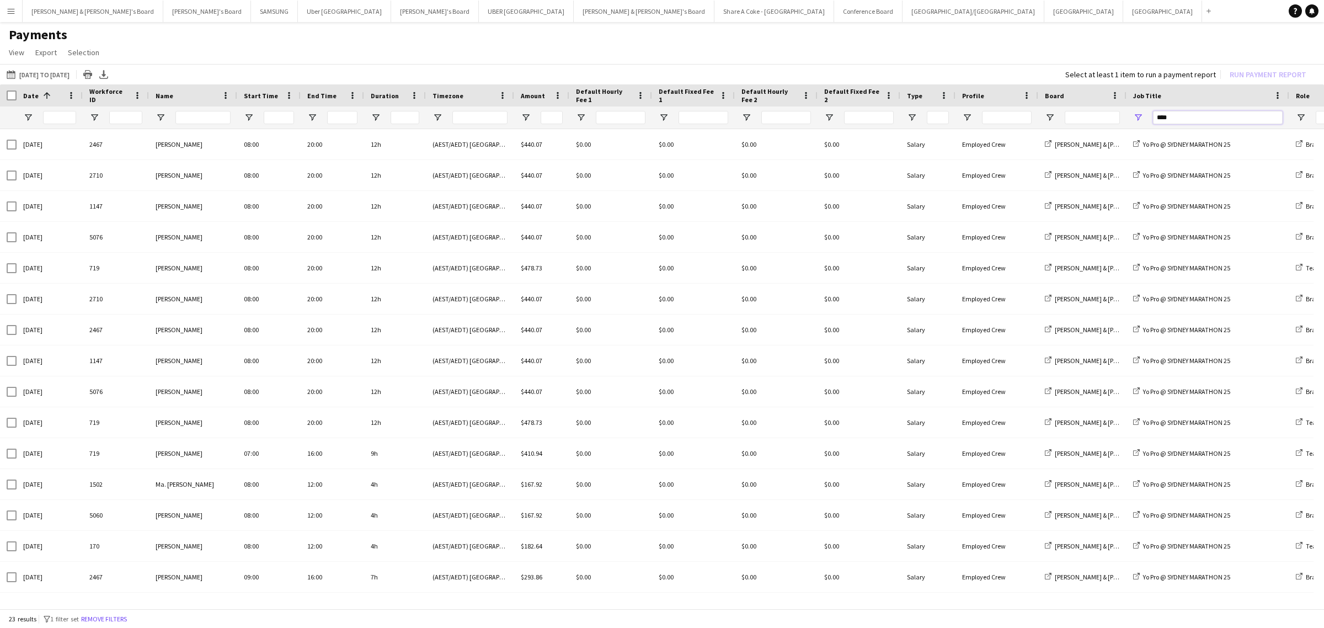
drag, startPoint x: 1190, startPoint y: 114, endPoint x: 1095, endPoint y: 114, distance: 94.9
click at [1095, 114] on div at bounding box center [948, 117] width 1896 height 22
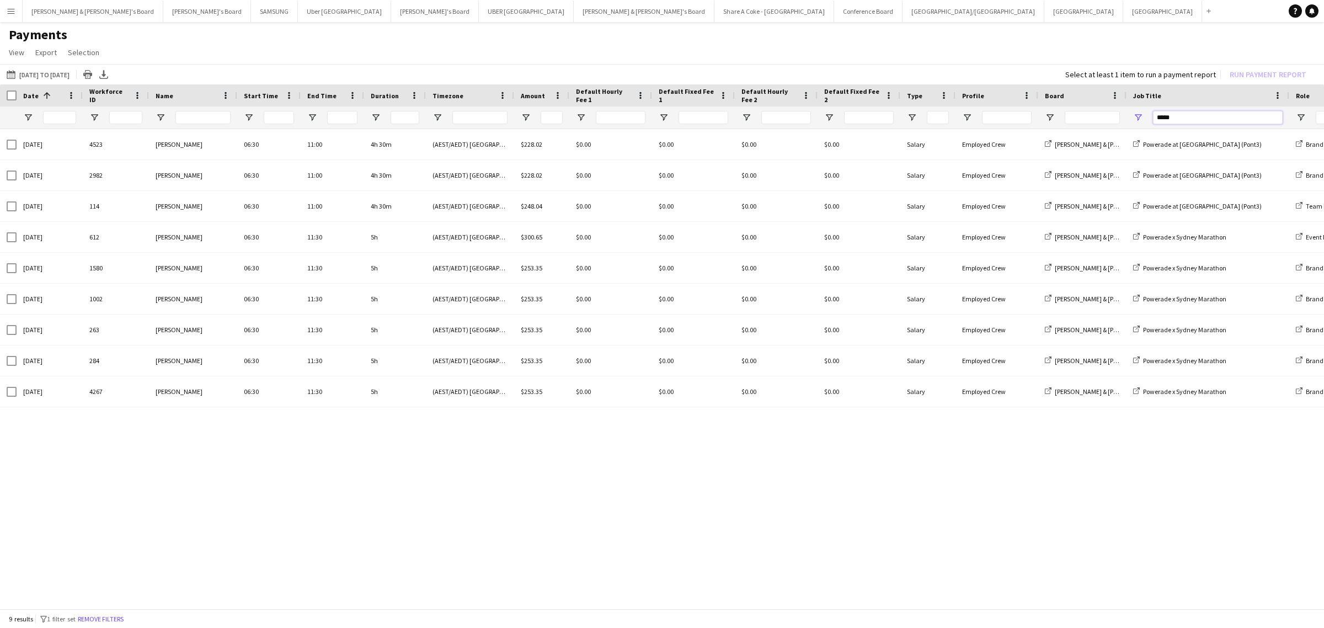
drag, startPoint x: 1203, startPoint y: 117, endPoint x: 1101, endPoint y: 124, distance: 102.3
click at [1101, 124] on div at bounding box center [948, 117] width 1896 height 22
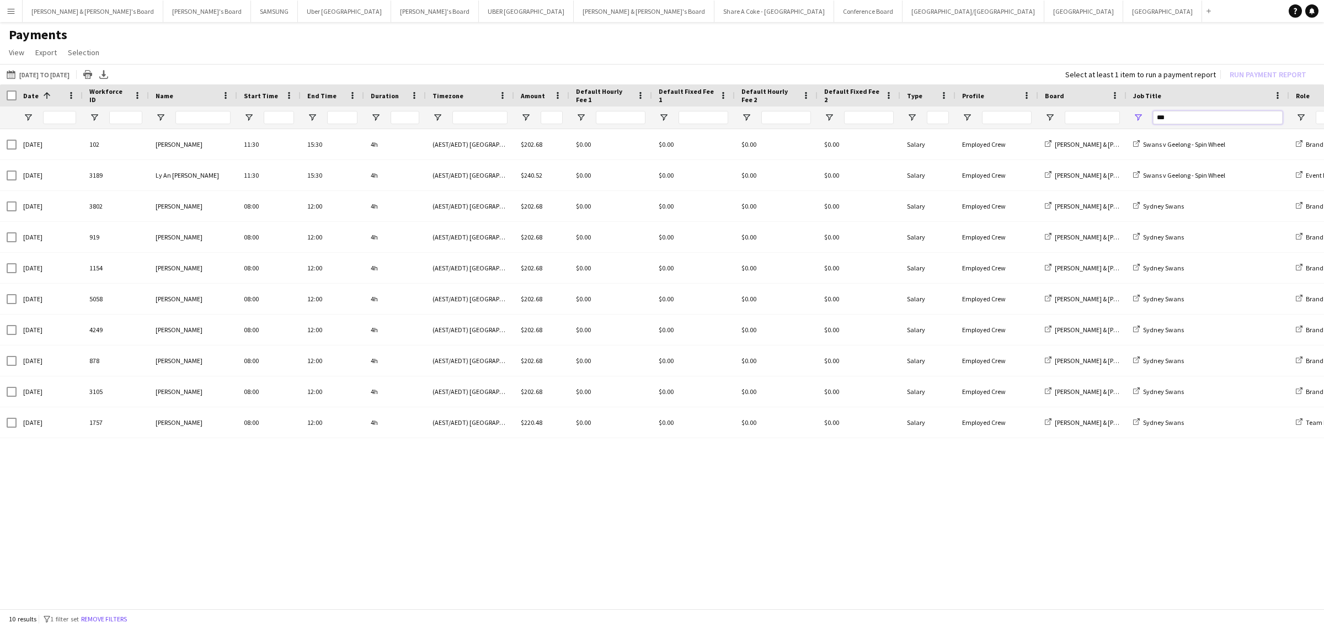
type input "***"
click at [298, 11] on button "Uber Sydney Close" at bounding box center [344, 12] width 93 height 22
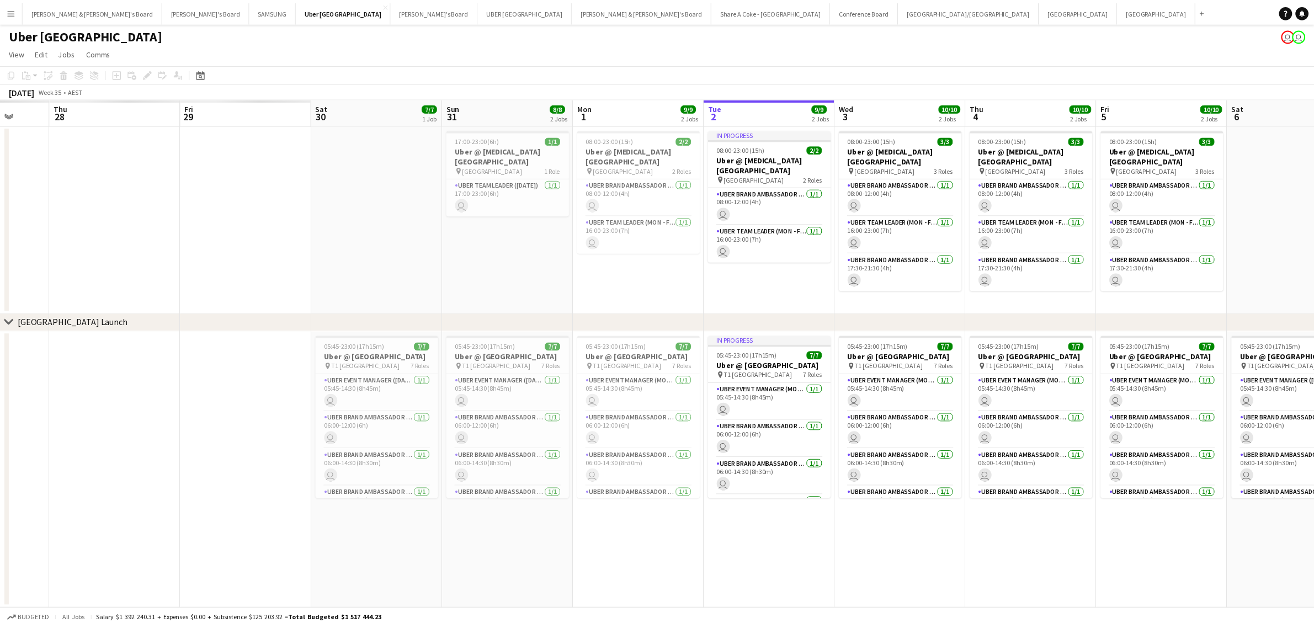
scroll to position [0, 293]
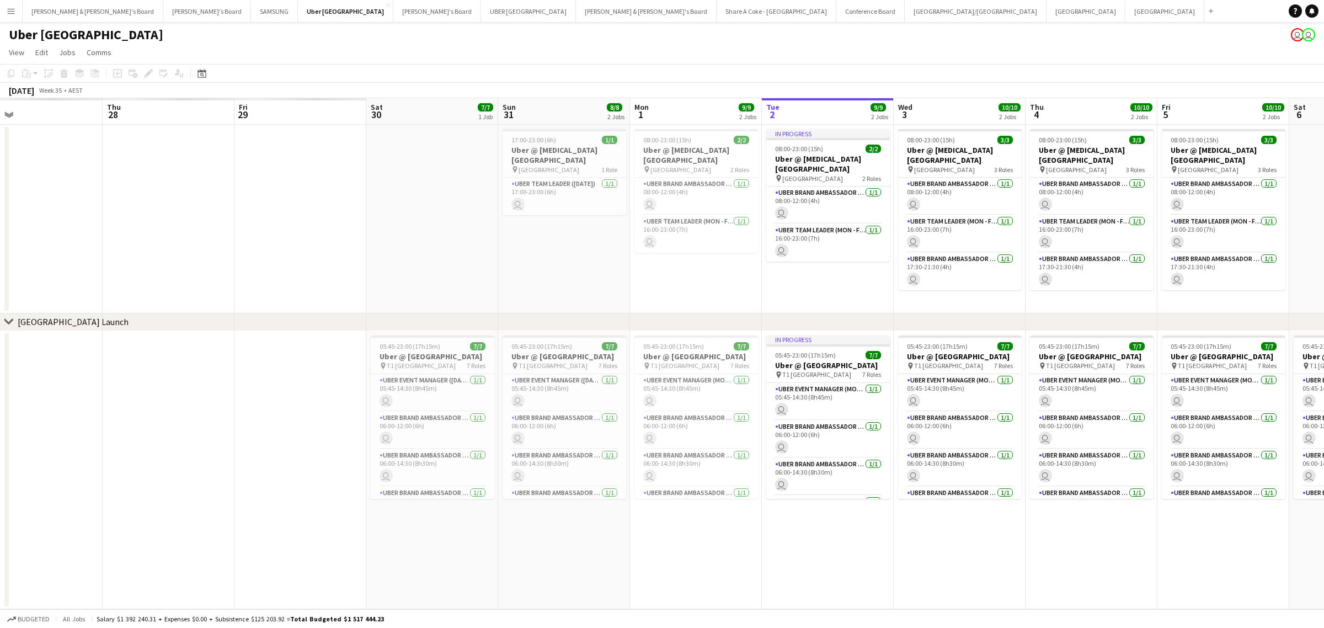
drag, startPoint x: 265, startPoint y: 412, endPoint x: 1027, endPoint y: 301, distance: 769.4
click at [1027, 301] on app-calendar-viewport "Mon 25 Tue 26 Wed 27 Thu 28 Fri 29 Sat 30 7/7 1 Job Sun 31 8/8 2 Jobs Mon 1 9/9…" at bounding box center [662, 353] width 1324 height 511
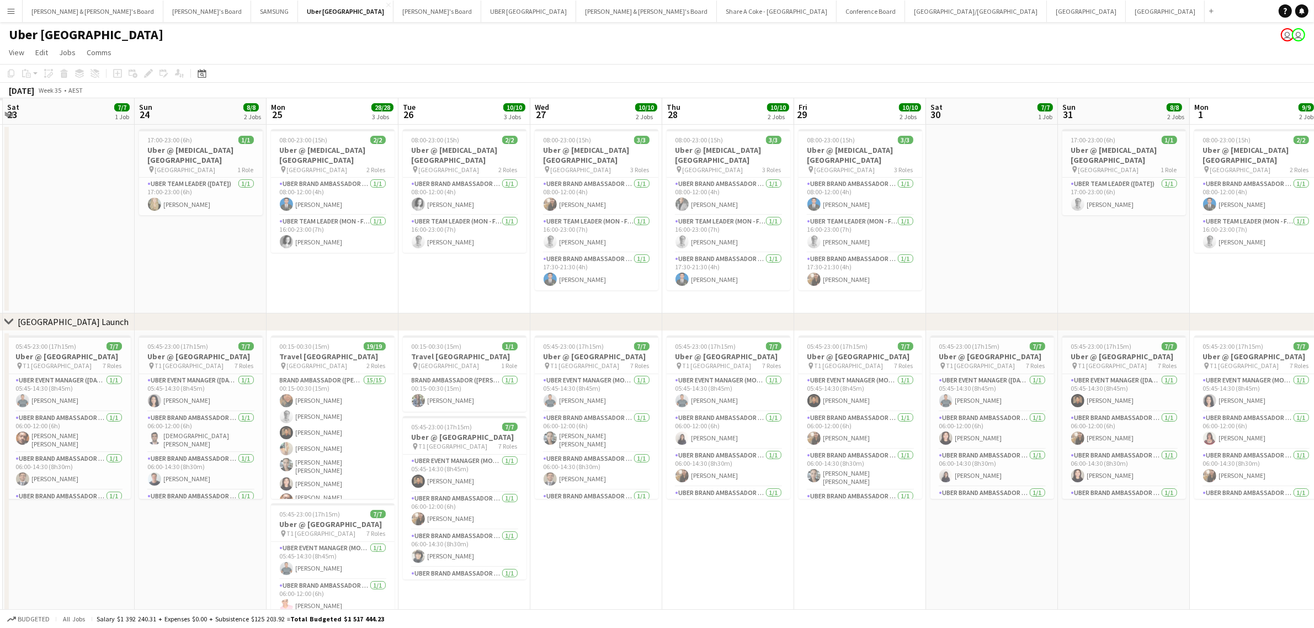
scroll to position [0, 304]
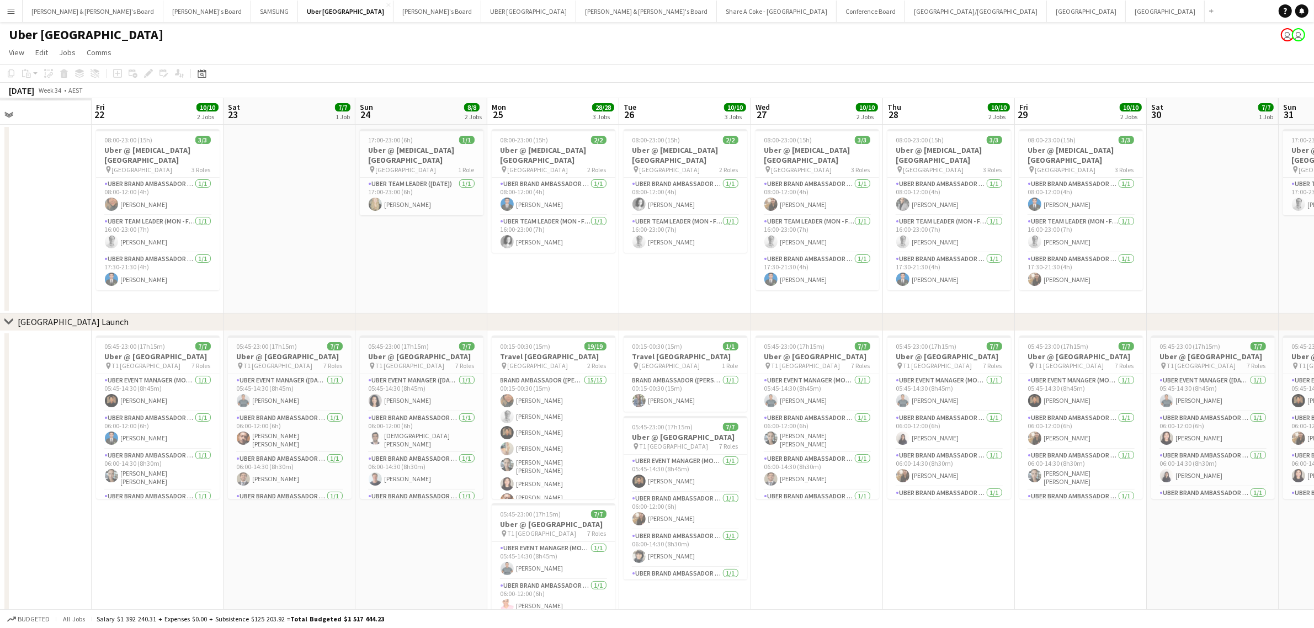
drag, startPoint x: 415, startPoint y: 550, endPoint x: 1063, endPoint y: 456, distance: 655.0
click at [1063, 456] on app-calendar-viewport "Tue 19 Wed 20 Thu 21 Fri 22 10/10 2 Jobs Sat 23 7/7 1 Job Sun 24 8/8 2 Jobs Mon…" at bounding box center [657, 393] width 1314 height 590
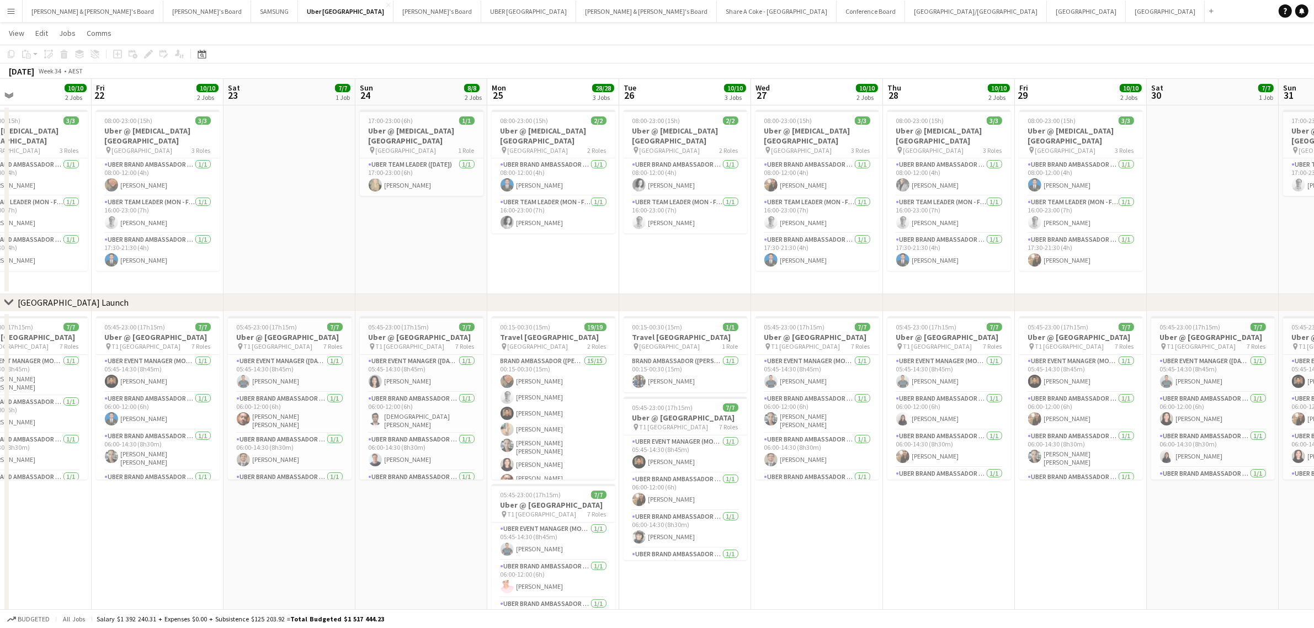
scroll to position [0, 0]
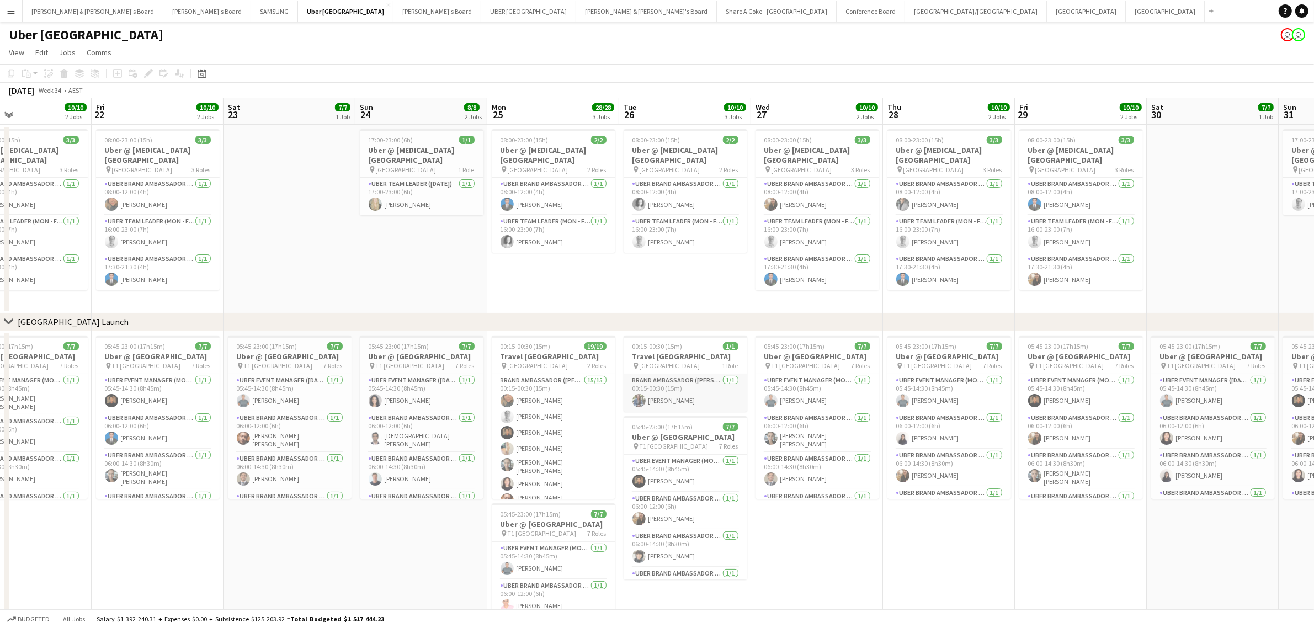
click at [677, 392] on app-card-role "Brand Ambassador (Mon - Fri) 1/1 00:15-00:30 (15m) kimberley Farrugia" at bounding box center [685, 393] width 124 height 38
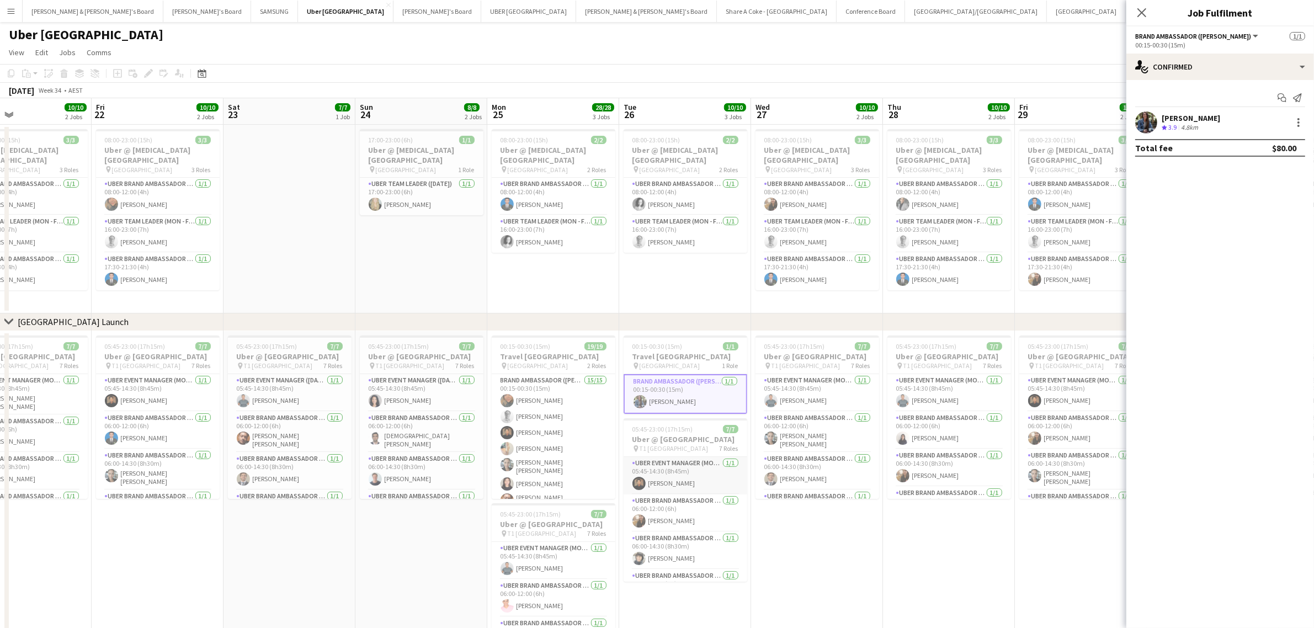
click at [685, 484] on app-card-role "UBER Event Manager (Mon - Fri) 1/1 05:45-14:30 (8h45m) Prathamesh Yadav" at bounding box center [685, 476] width 124 height 38
click at [1295, 122] on div at bounding box center [1297, 122] width 13 height 13
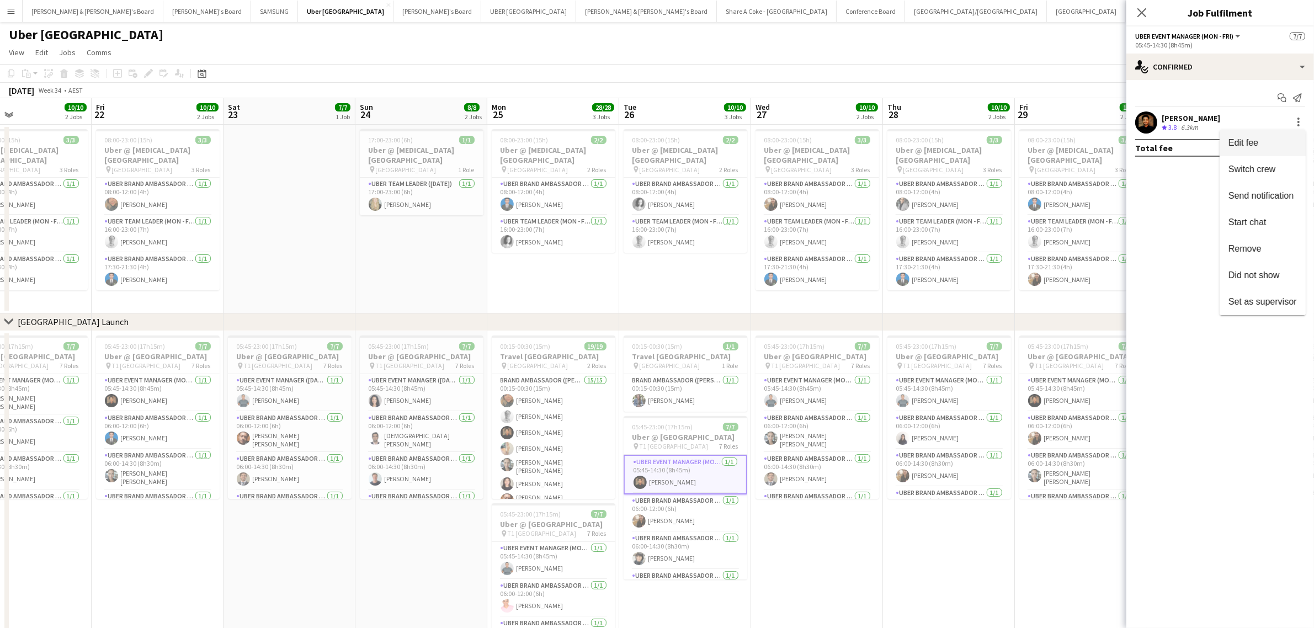
click at [1280, 144] on span "Edit fee" at bounding box center [1262, 143] width 68 height 10
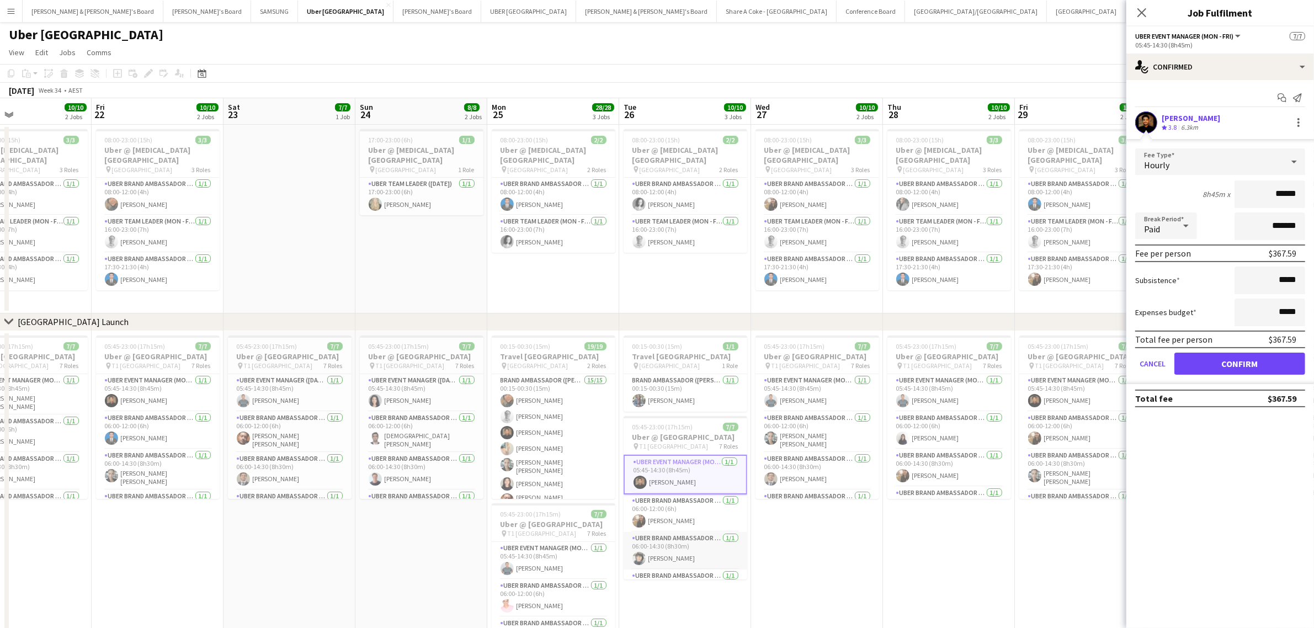
click at [693, 560] on app-card-role "UBER Brand Ambassador (Mon - Fri) 1/1 06:00-14:30 (8h30m) Shirene D'Silva" at bounding box center [685, 551] width 124 height 38
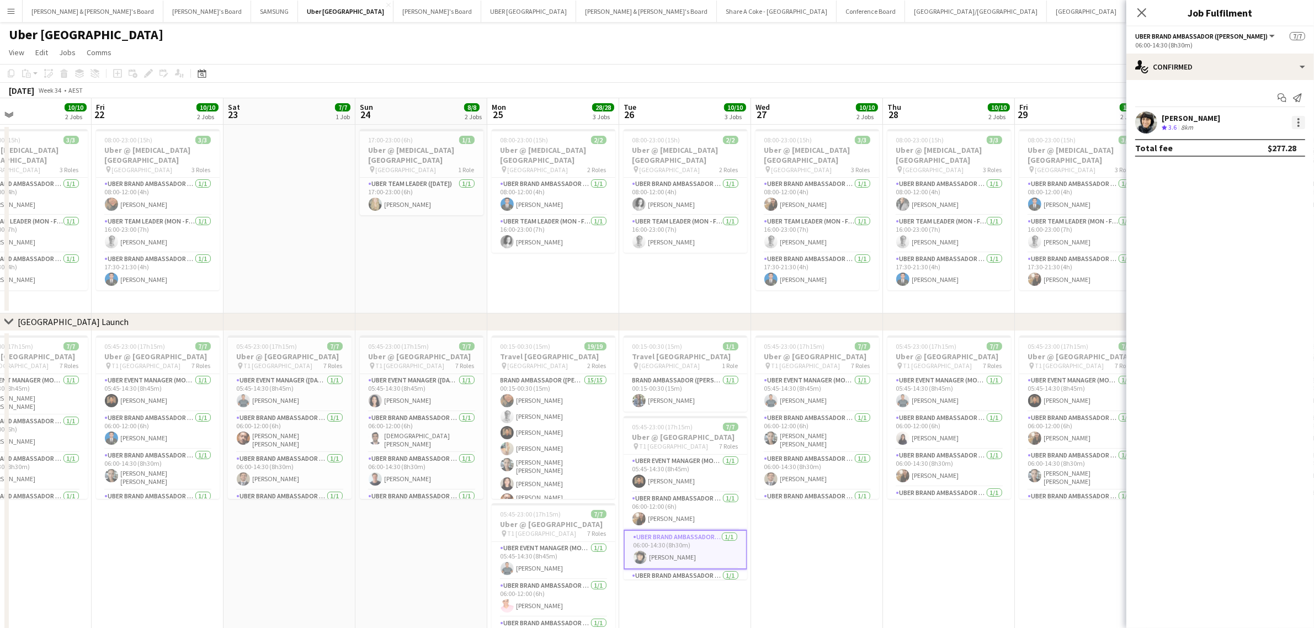
click at [1295, 126] on div at bounding box center [1297, 122] width 13 height 13
click at [1247, 143] on span "Edit fee" at bounding box center [1243, 142] width 30 height 9
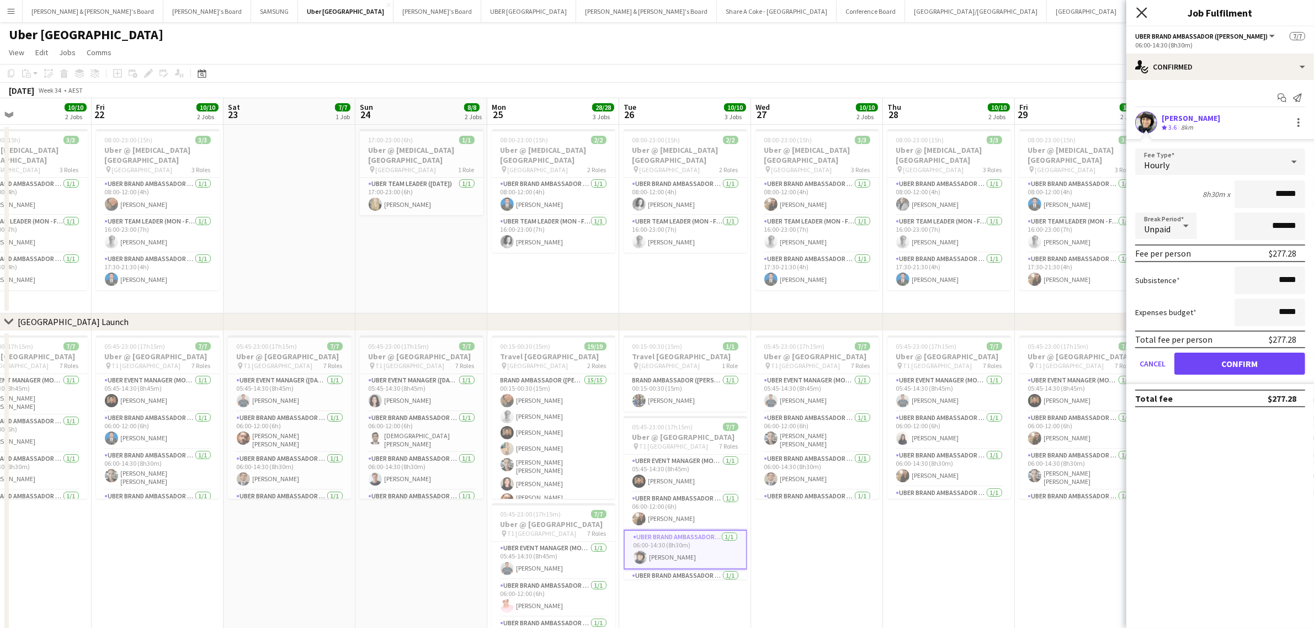
click at [1146, 9] on icon "Close pop-in" at bounding box center [1141, 12] width 10 height 10
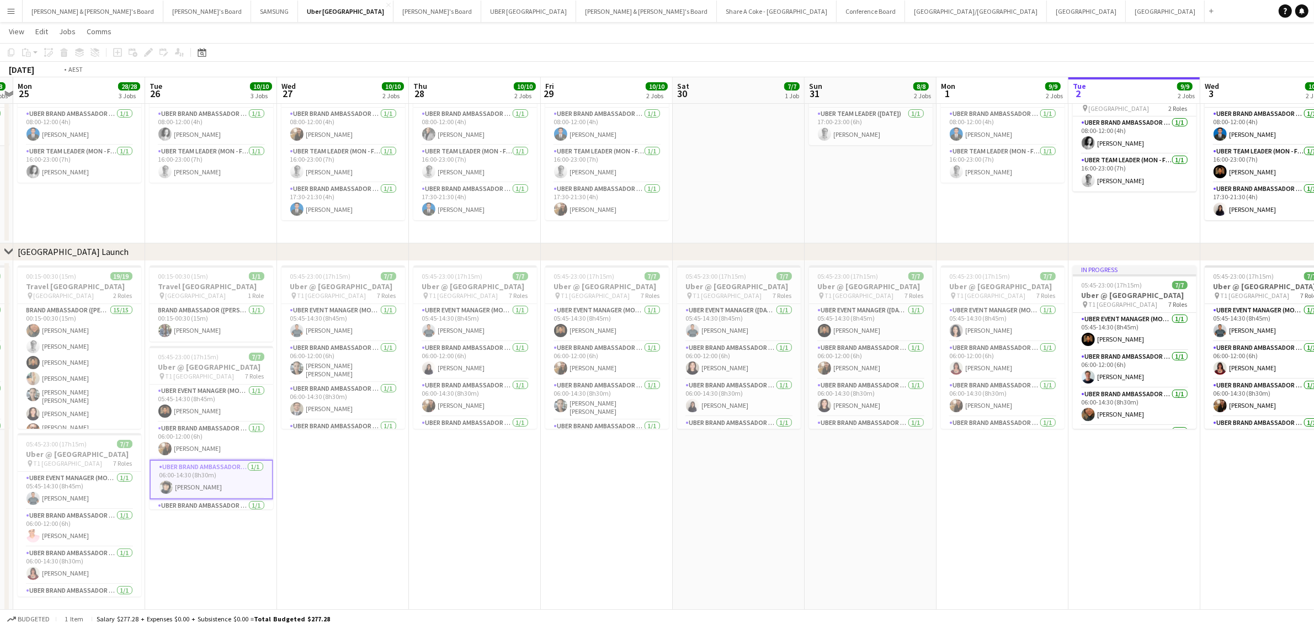
scroll to position [0, 402]
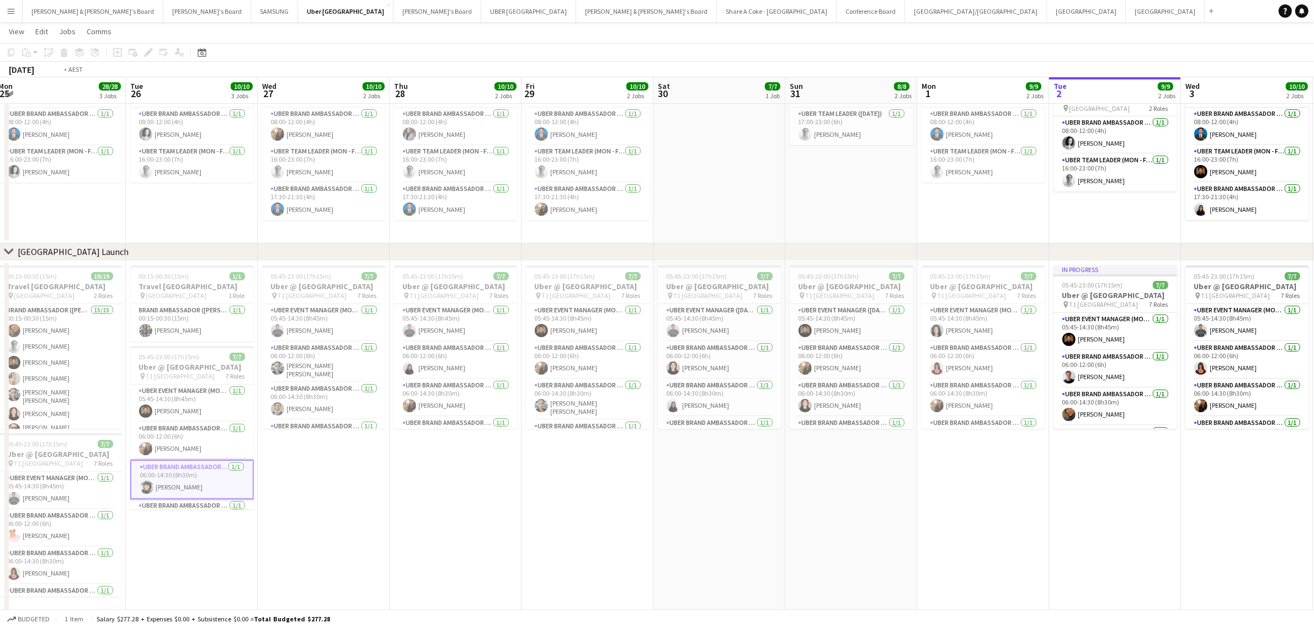
drag, startPoint x: 1077, startPoint y: 519, endPoint x: 584, endPoint y: 546, distance: 494.5
click at [584, 546] on app-calendar-viewport "Fri 22 10/10 2 Jobs Sat 23 7/7 1 Job Sun 24 8/8 2 Jobs Mon 25 28/28 3 Jobs Tue …" at bounding box center [657, 296] width 1314 height 644
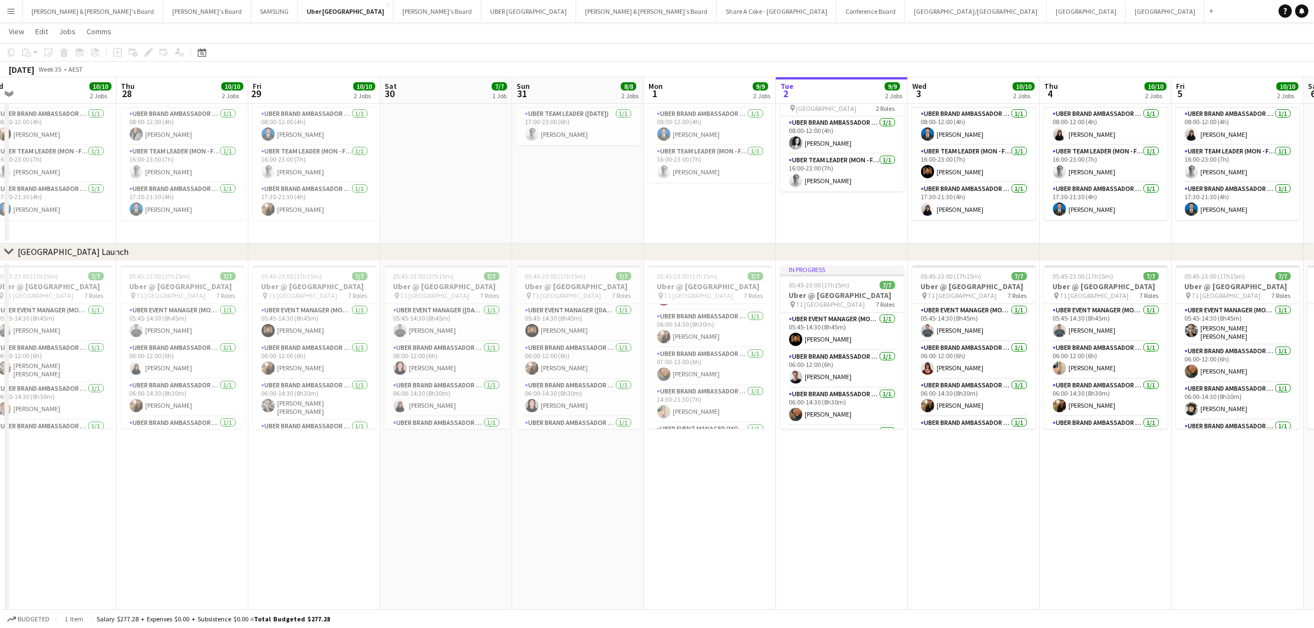
scroll to position [0, 413]
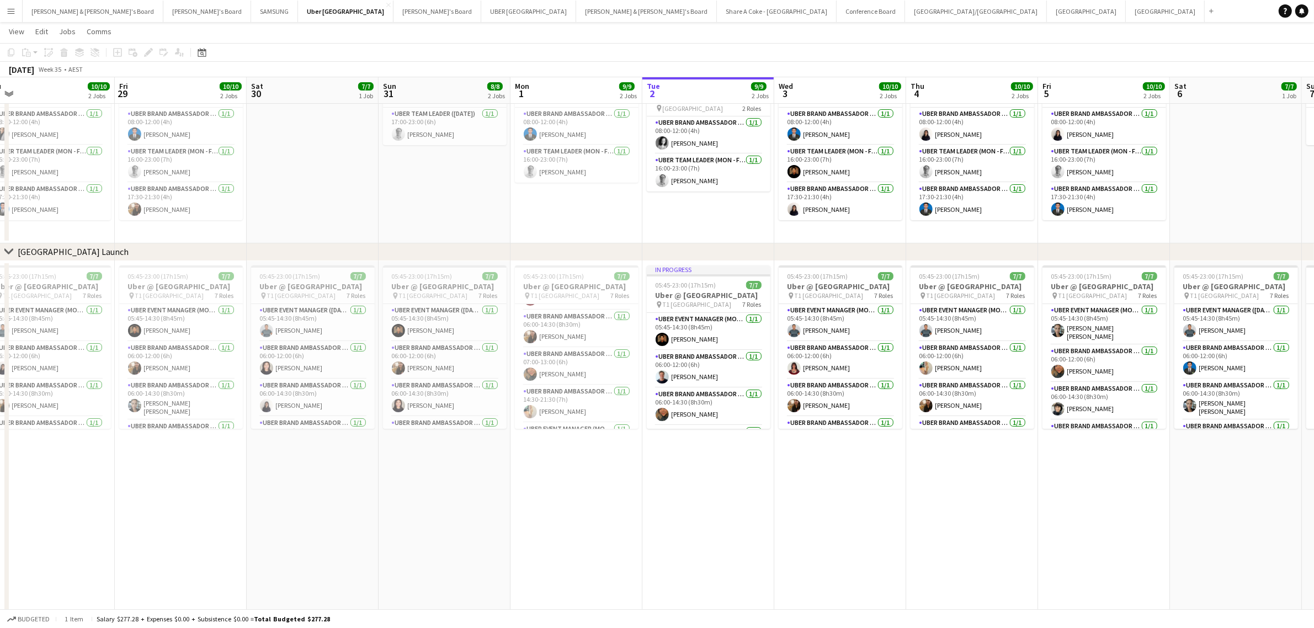
drag, startPoint x: 1092, startPoint y: 478, endPoint x: 686, endPoint y: 495, distance: 406.9
click at [686, 495] on app-calendar-viewport "Mon 25 28/28 3 Jobs Tue 26 10/10 3 Jobs Wed 27 10/10 2 Jobs Thu 28 10/10 2 Jobs…" at bounding box center [657, 296] width 1314 height 644
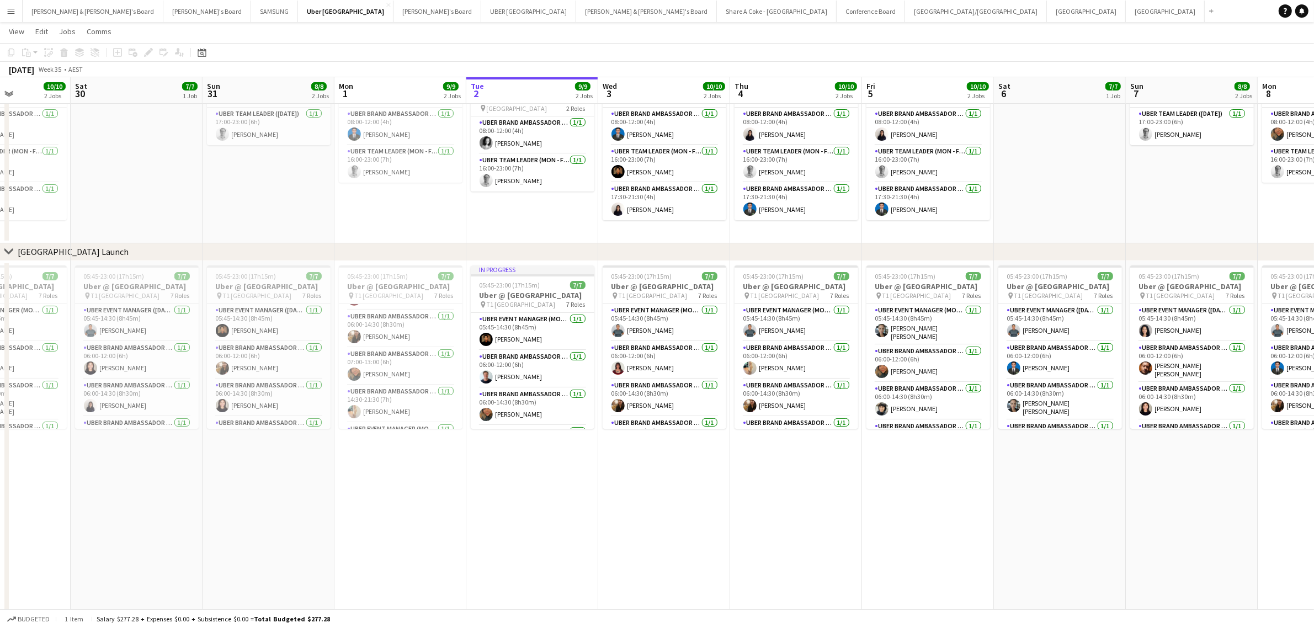
scroll to position [0, 372]
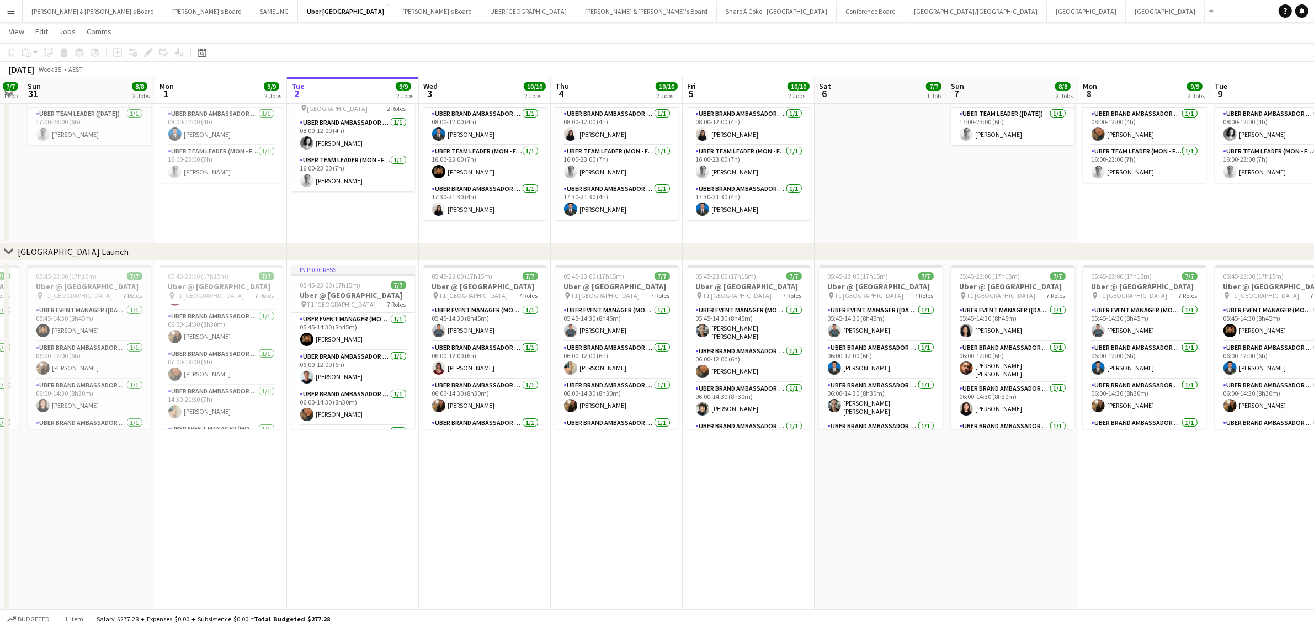
drag, startPoint x: 885, startPoint y: 491, endPoint x: 531, endPoint y: 526, distance: 356.4
click at [531, 526] on app-calendar-viewport "Thu 28 10/10 2 Jobs Fri 29 10/10 2 Jobs Sat 30 7/7 1 Job Sun 31 8/8 2 Jobs Mon …" at bounding box center [657, 296] width 1314 height 644
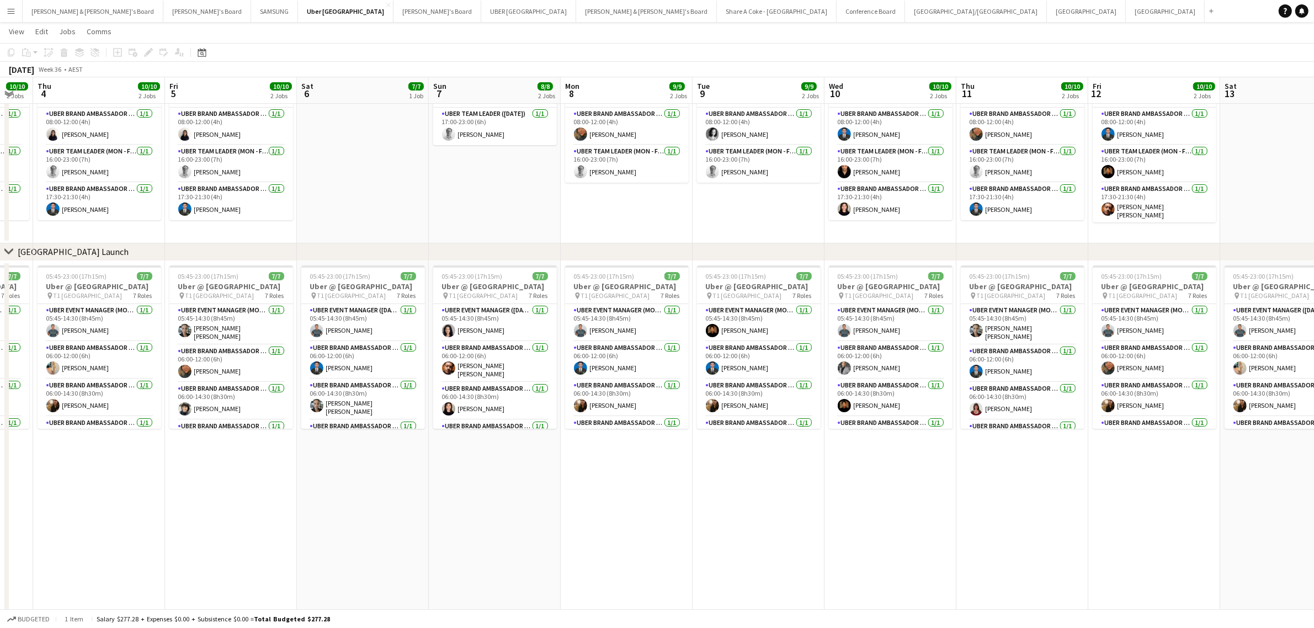
scroll to position [0, 380]
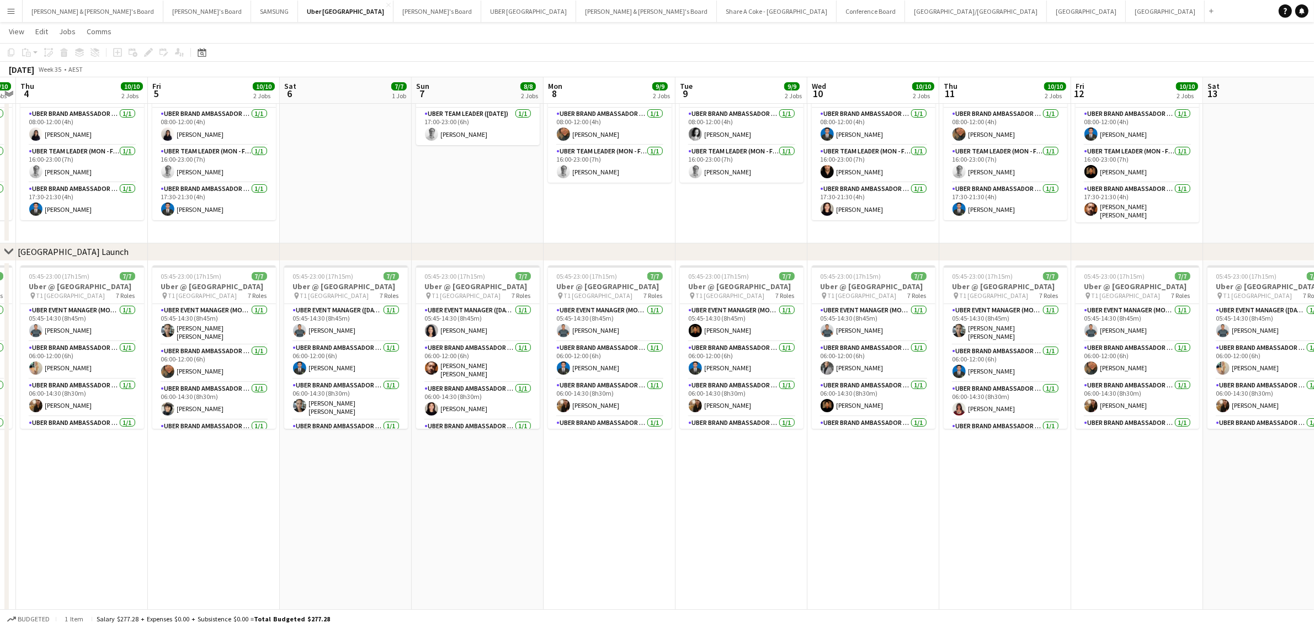
drag, startPoint x: 1024, startPoint y: 512, endPoint x: 489, endPoint y: 549, distance: 536.4
click at [489, 549] on app-calendar-viewport "Mon 1 9/9 2 Jobs Tue 2 9/9 2 Jobs Wed 3 10/10 2 Jobs Thu 4 10/10 2 Jobs Fri 5 1…" at bounding box center [657, 296] width 1314 height 644
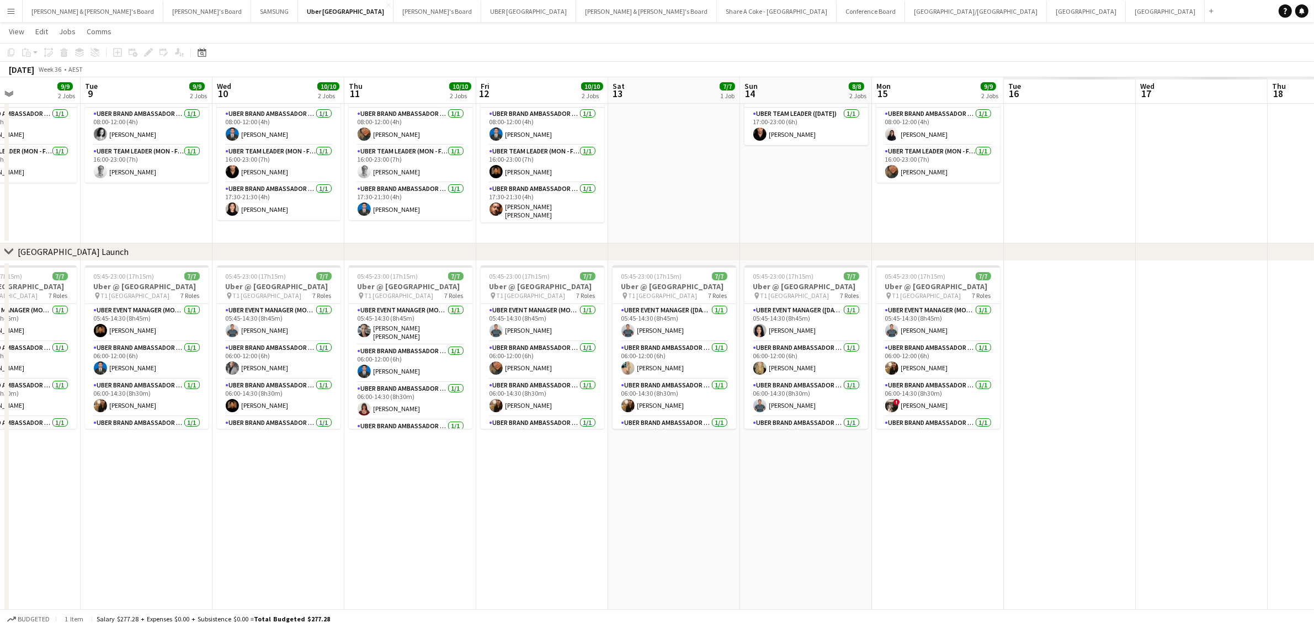
scroll to position [0, 334]
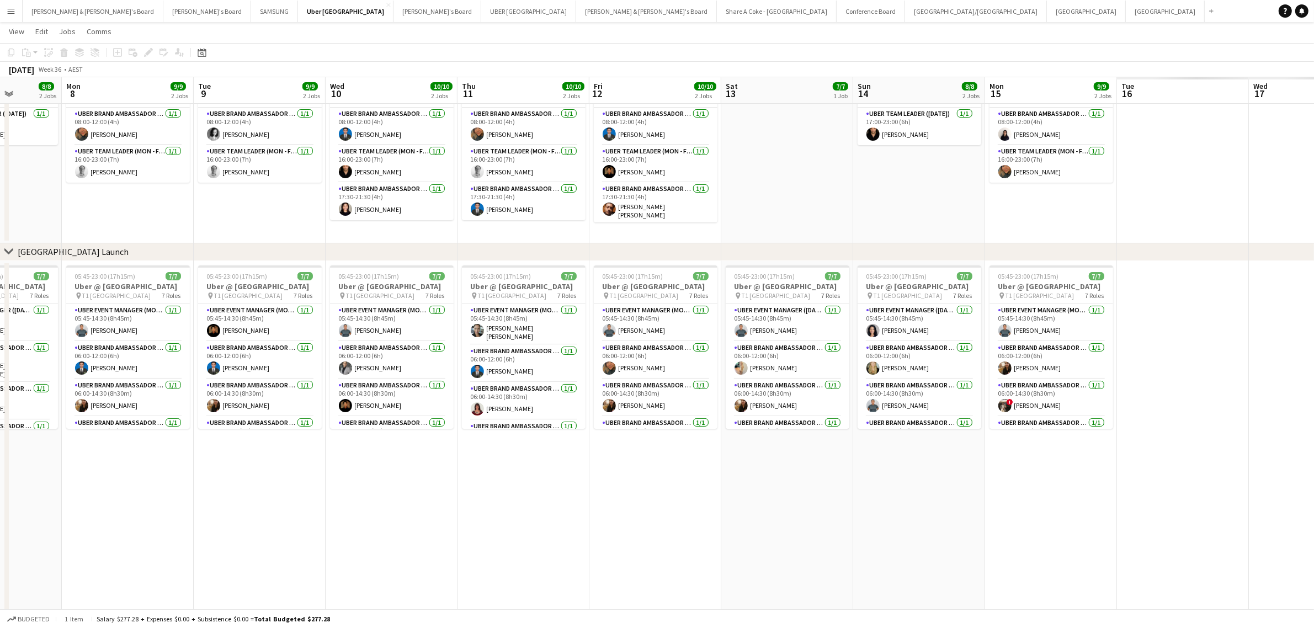
drag, startPoint x: 951, startPoint y: 533, endPoint x: 469, endPoint y: 564, distance: 482.1
click at [469, 564] on app-calendar-viewport "Fri 5 10/10 2 Jobs Sat 6 7/7 1 Job Sun 7 8/8 2 Jobs Mon 8 9/9 2 Jobs Tue 9 9/9 …" at bounding box center [657, 296] width 1314 height 644
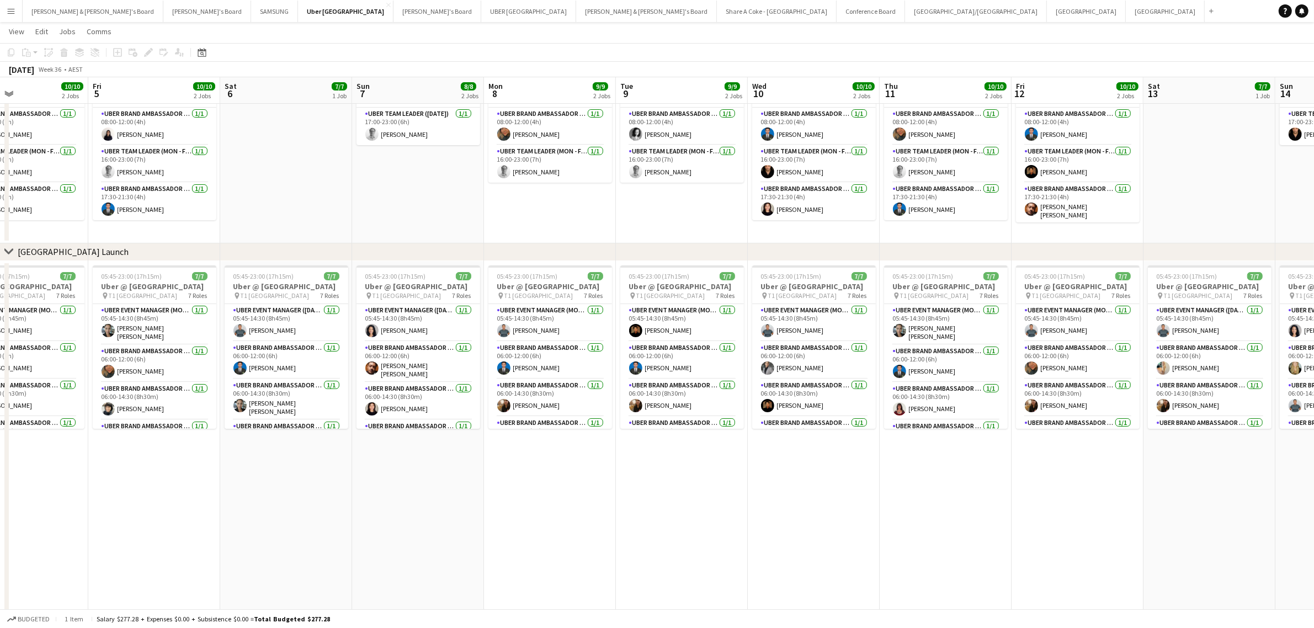
drag, startPoint x: 565, startPoint y: 541, endPoint x: 1051, endPoint y: 456, distance: 493.4
click at [1119, 457] on app-calendar-viewport "Tue 2 9/9 2 Jobs Wed 3 10/10 2 Jobs Thu 4 10/10 2 Jobs Fri 5 10/10 2 Jobs Sat 6…" at bounding box center [657, 296] width 1314 height 644
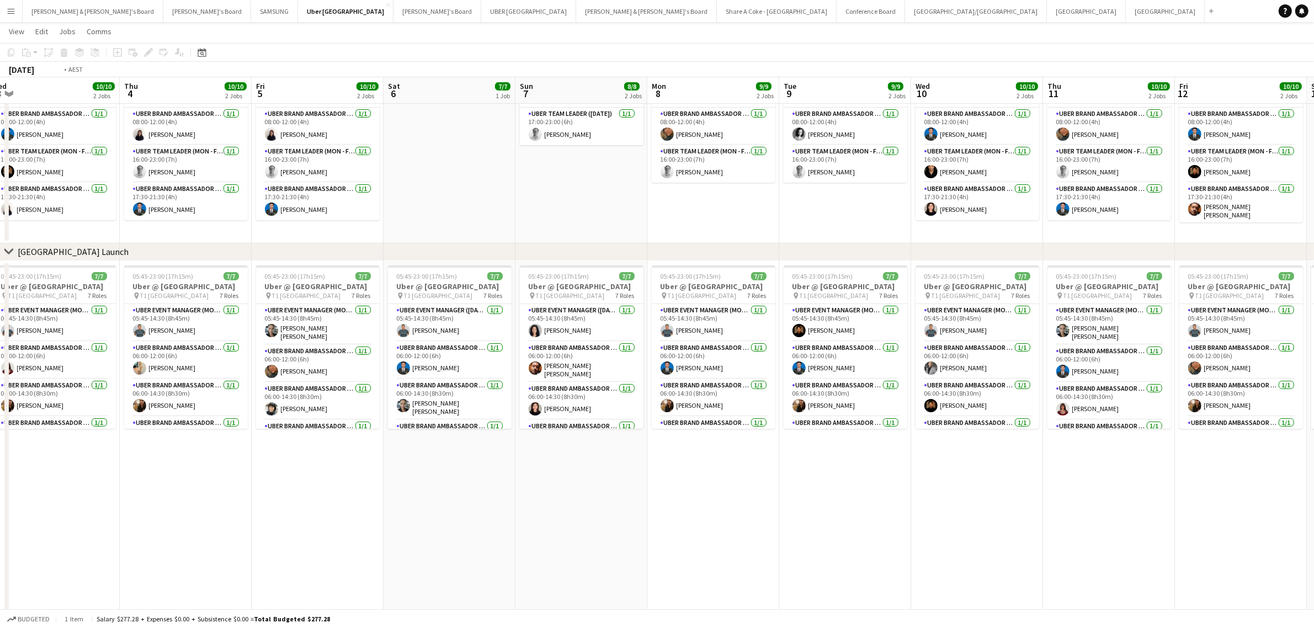
drag, startPoint x: 686, startPoint y: 509, endPoint x: 1178, endPoint y: 437, distance: 497.9
click at [1211, 440] on app-calendar-viewport "Mon 1 9/9 2 Jobs Tue 2 9/9 2 Jobs Wed 3 10/10 2 Jobs Thu 4 10/10 2 Jobs Fri 5 1…" at bounding box center [657, 296] width 1314 height 644
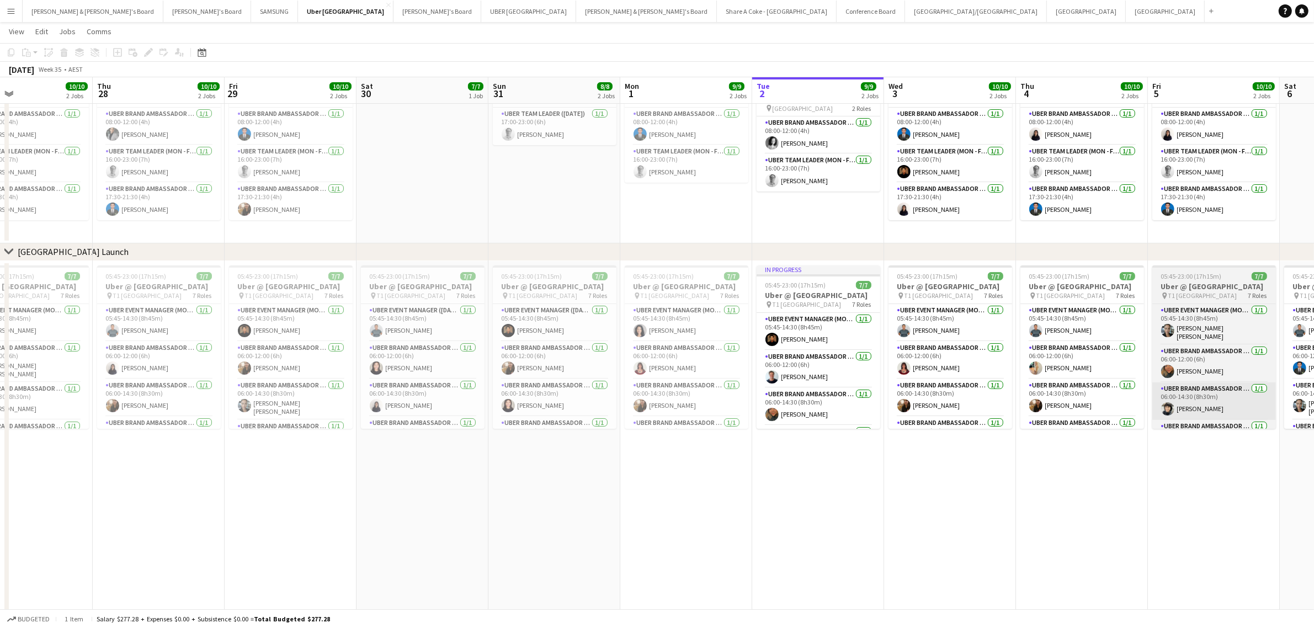
drag, startPoint x: 779, startPoint y: 517, endPoint x: 1301, endPoint y: 419, distance: 530.5
click at [1309, 424] on app-calendar-viewport "Tue 26 10/10 3 Jobs Wed 27 10/10 2 Jobs Thu 28 10/10 2 Jobs Fri 29 10/10 2 Jobs…" at bounding box center [657, 296] width 1314 height 644
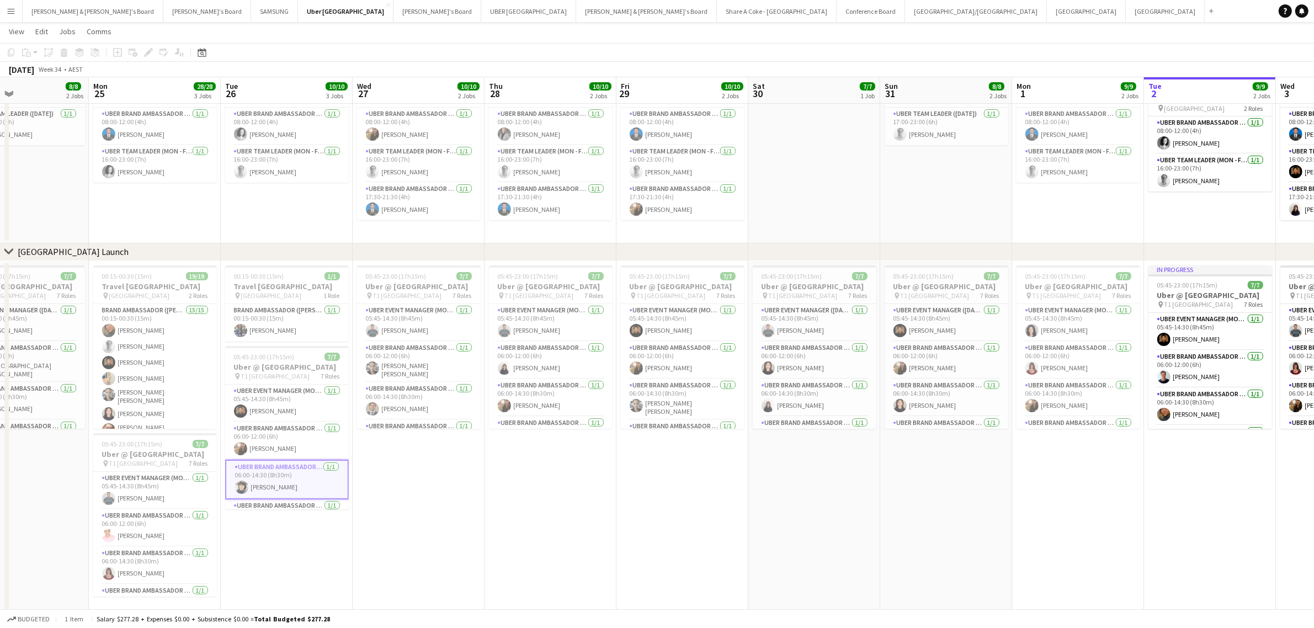
scroll to position [0, 320]
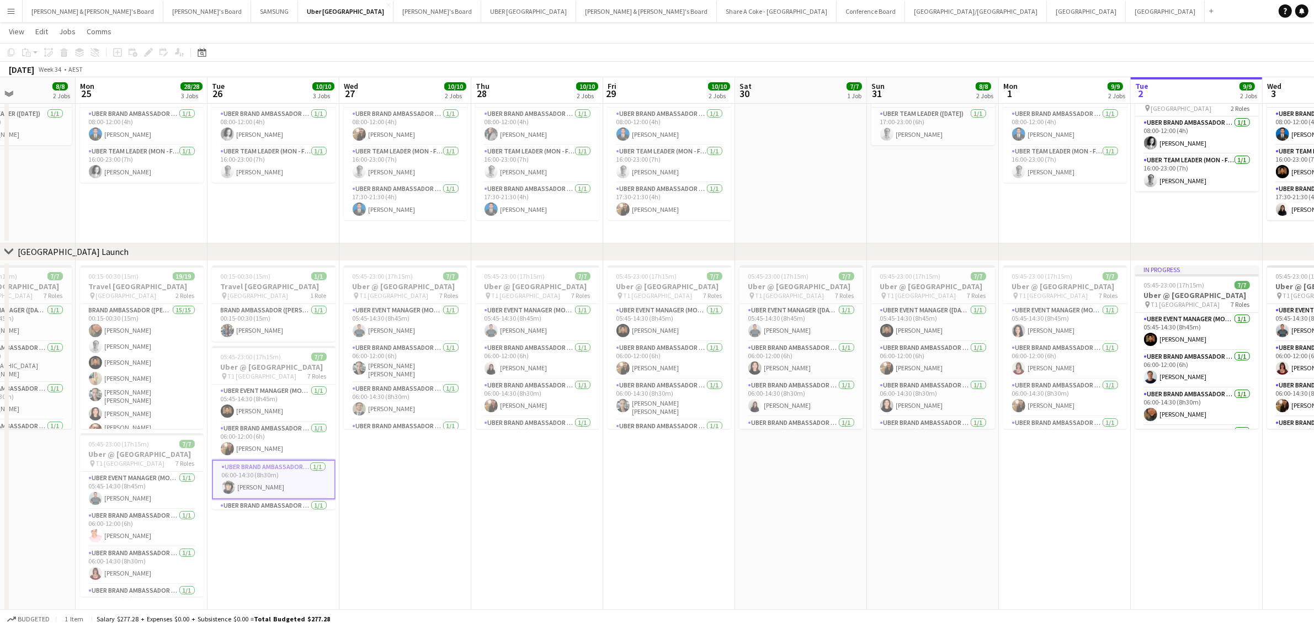
drag, startPoint x: 808, startPoint y: 520, endPoint x: 1190, endPoint y: 452, distance: 388.2
click at [1190, 452] on app-calendar-viewport "Fri 22 10/10 2 Jobs Sat 23 7/7 1 Job Sun 24 8/8 2 Jobs Mon 25 28/28 3 Jobs Tue …" at bounding box center [657, 296] width 1314 height 644
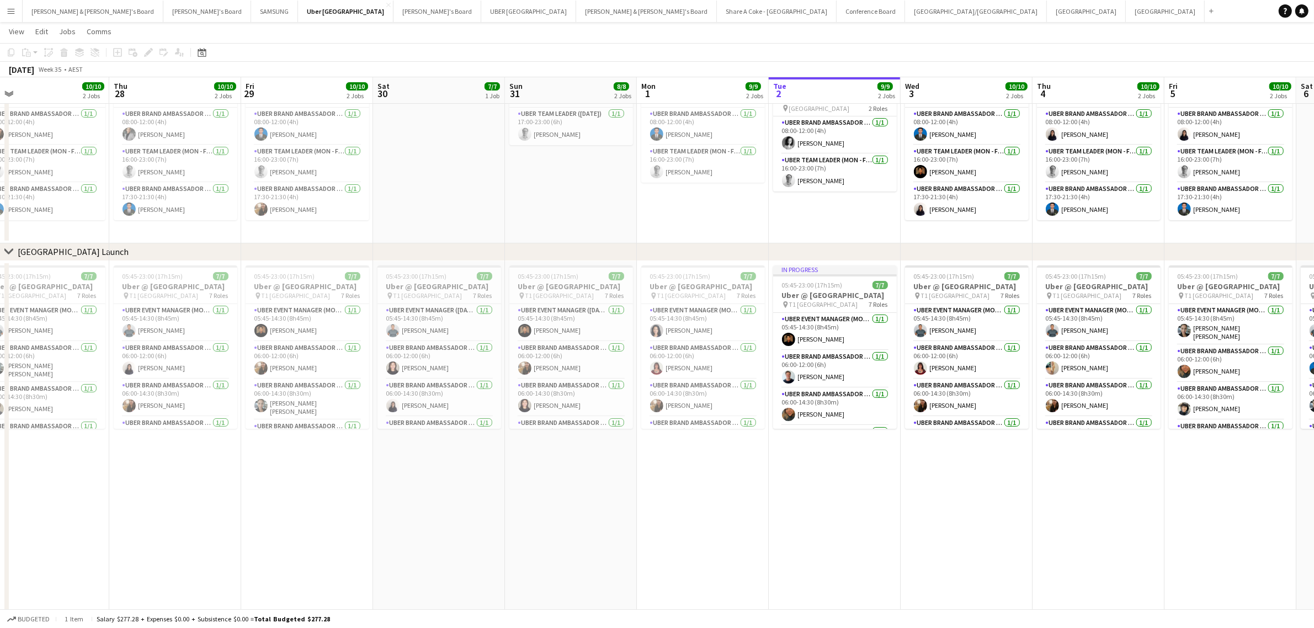
drag, startPoint x: 1209, startPoint y: 508, endPoint x: 715, endPoint y: 504, distance: 494.3
click at [715, 504] on app-calendar-viewport "Sun 24 8/8 2 Jobs Mon 25 28/28 3 Jobs Tue 26 10/10 3 Jobs Wed 27 10/10 2 Jobs T…" at bounding box center [657, 296] width 1314 height 644
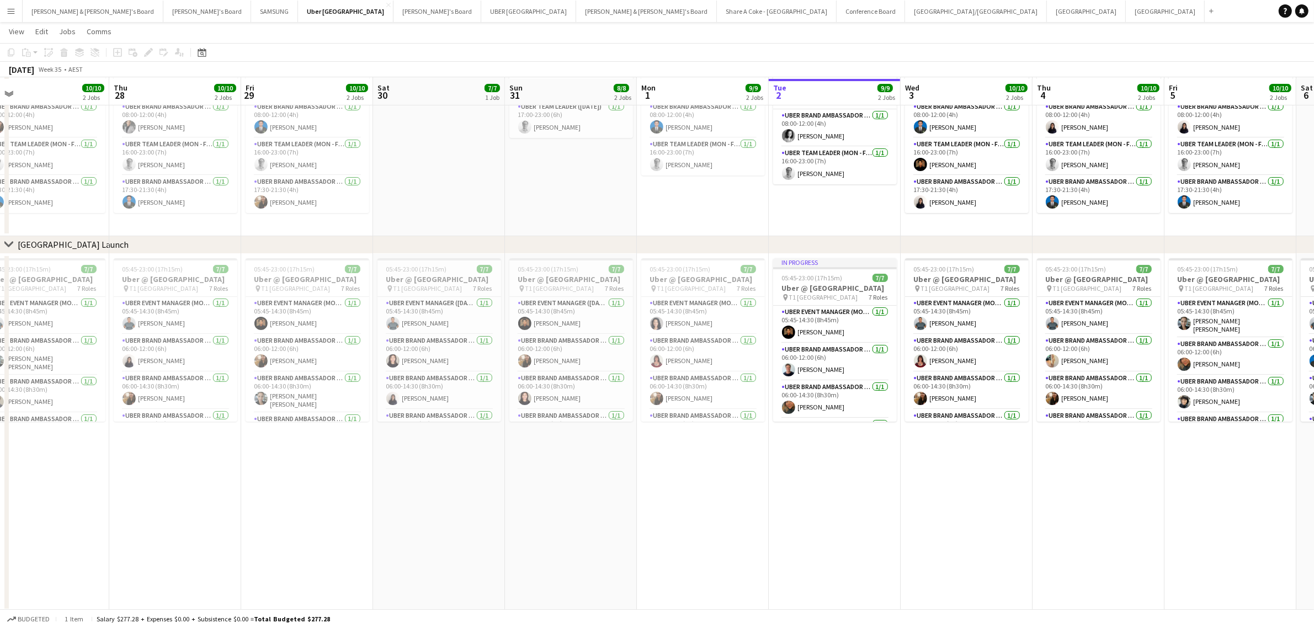
scroll to position [78, 0]
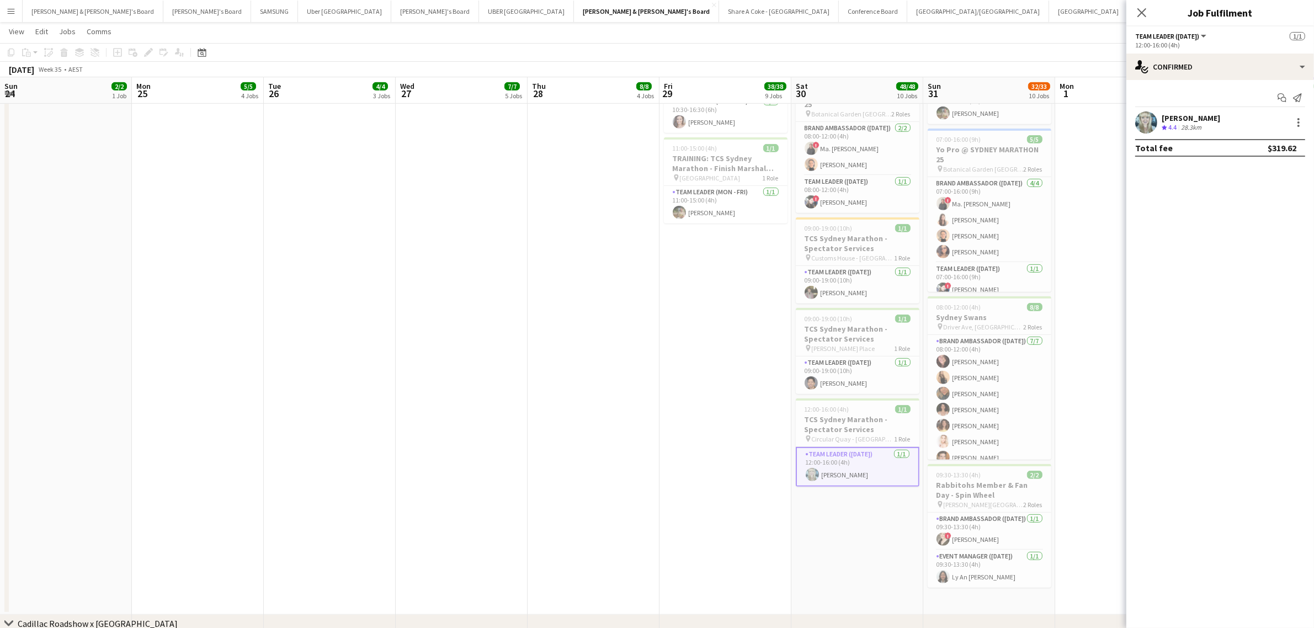
scroll to position [0, 349]
